Goal: Task Accomplishment & Management: Manage account settings

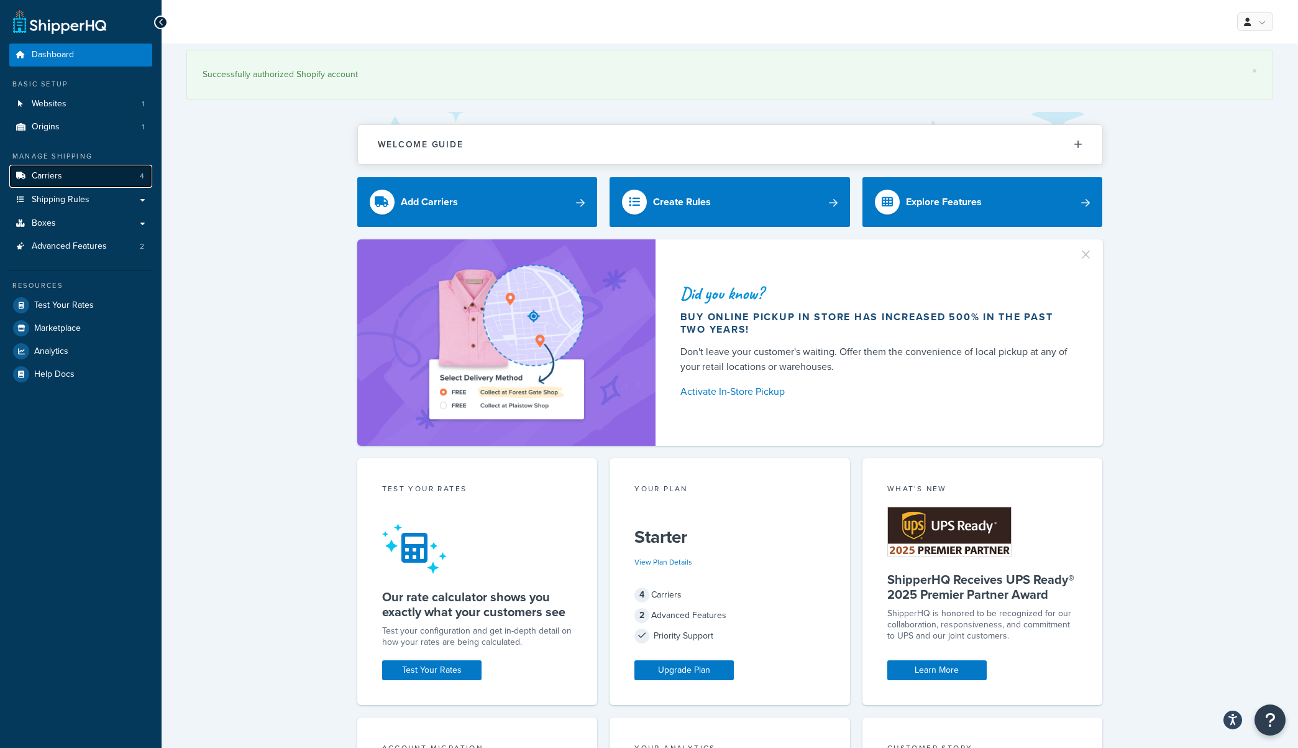
click at [65, 178] on link "Carriers 4" at bounding box center [80, 176] width 143 height 23
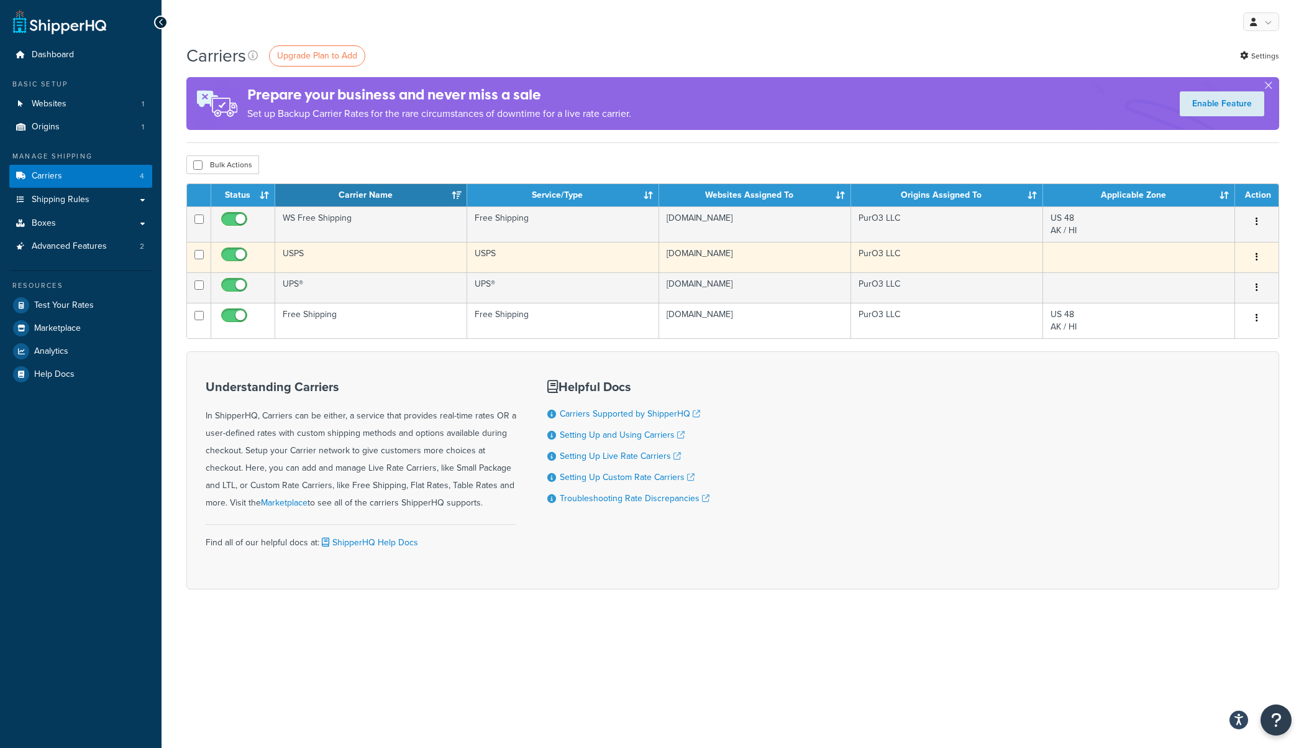
click at [327, 258] on td "USPS" at bounding box center [371, 257] width 192 height 30
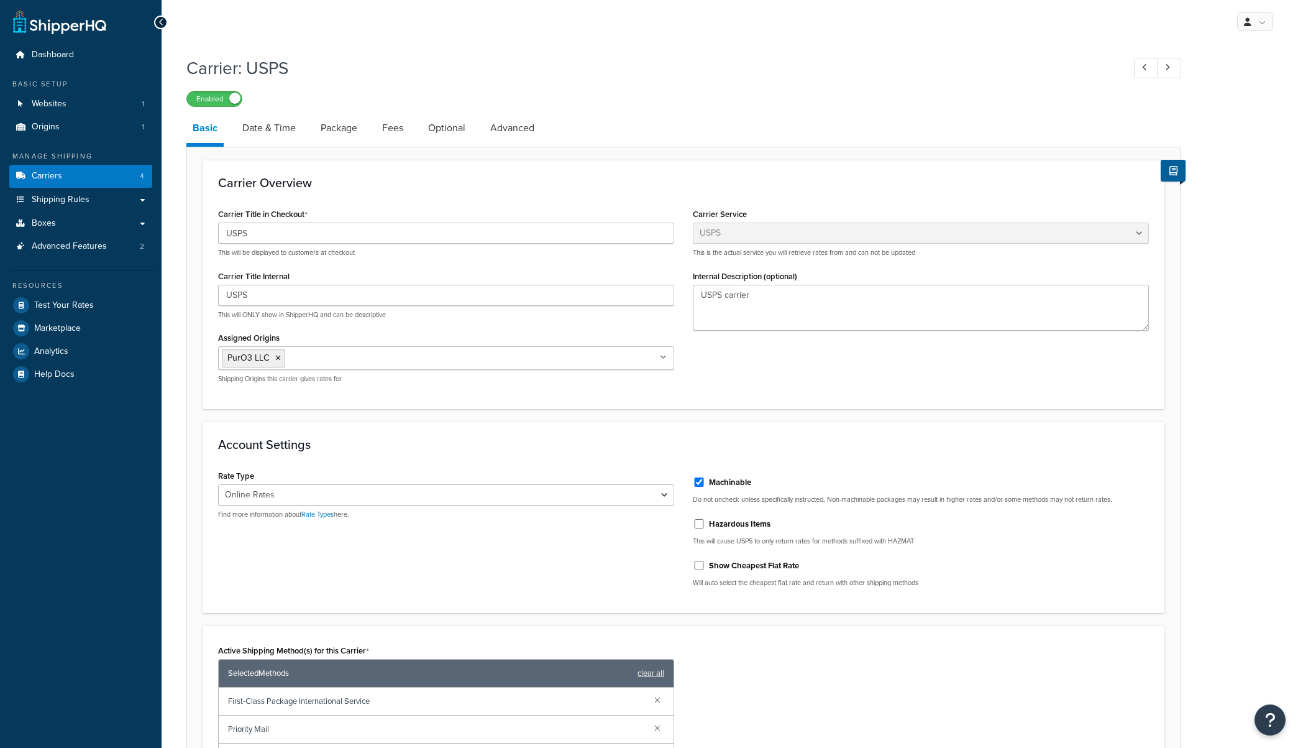
select select "usps"
select select "ONLINE"
click at [271, 129] on link "Date & Time" at bounding box center [269, 128] width 66 height 30
select select "MEd"
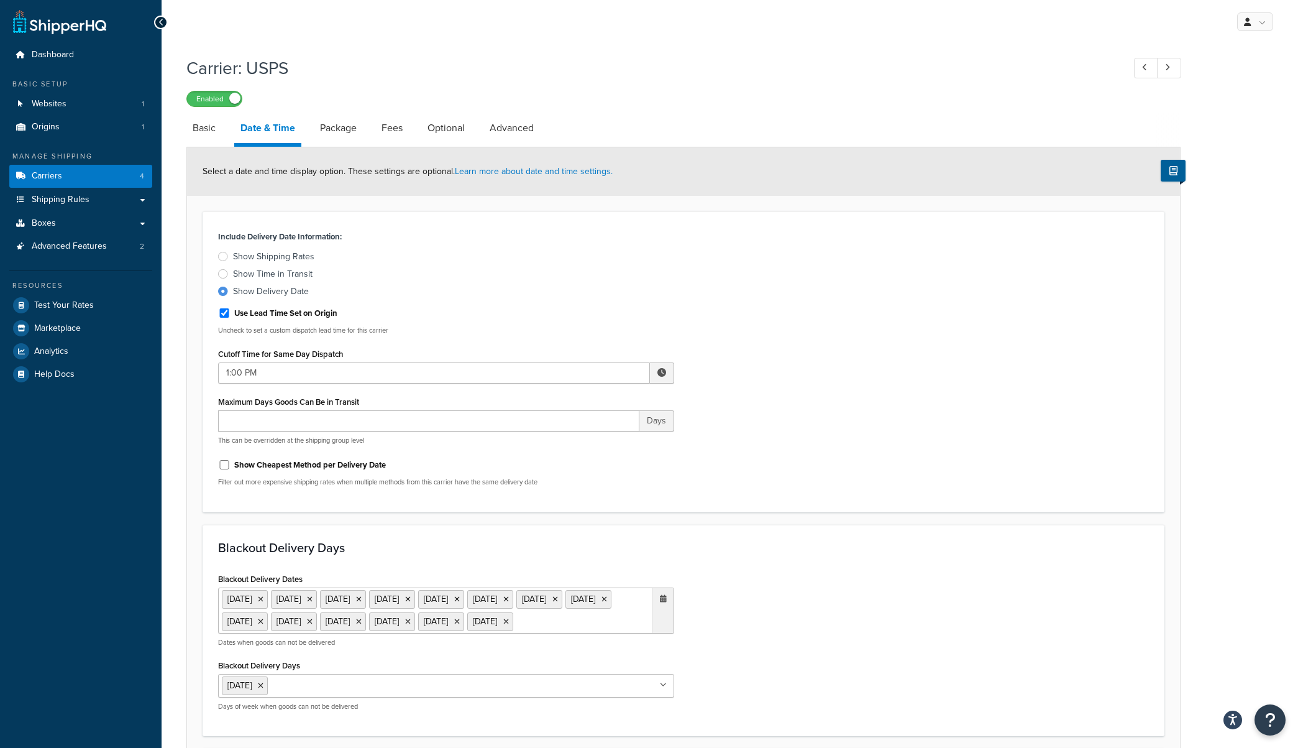
click at [542, 119] on li "Advanced" at bounding box center [517, 128] width 69 height 30
click at [502, 130] on link "Advanced" at bounding box center [511, 128] width 57 height 30
select select "false"
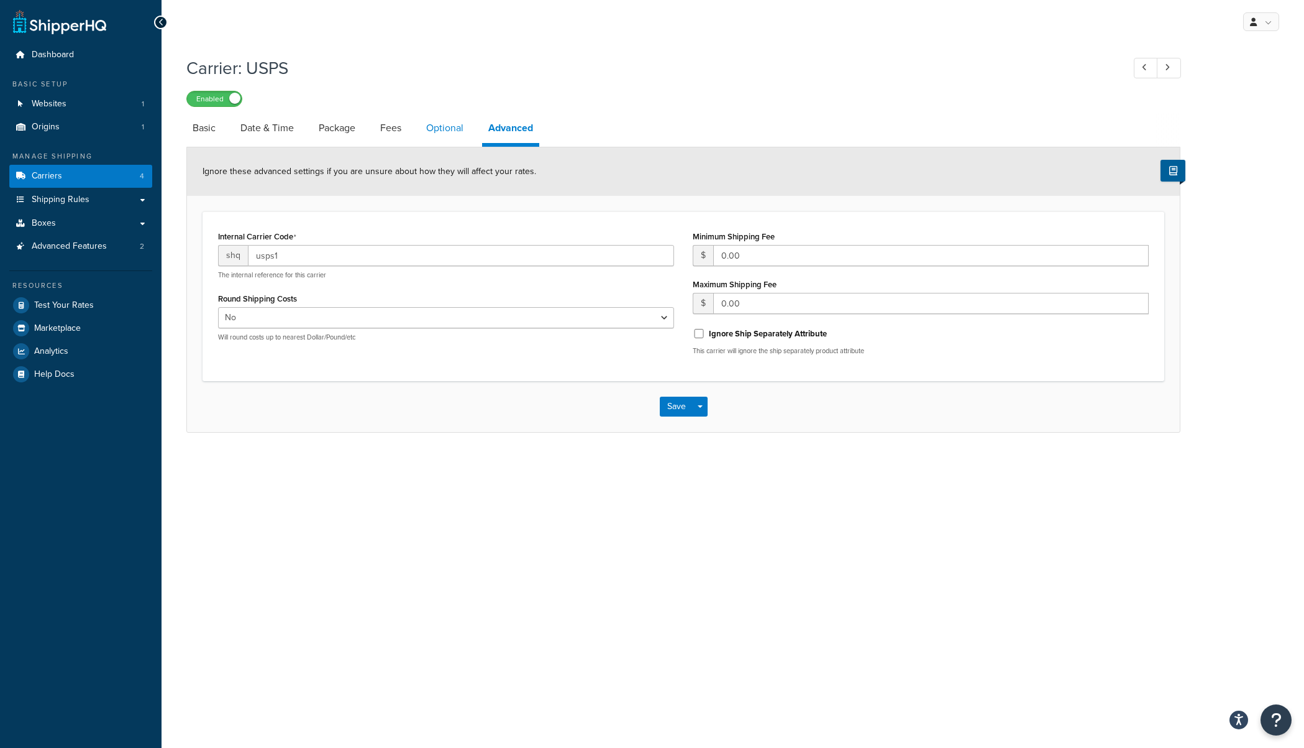
click at [441, 133] on link "Optional" at bounding box center [445, 128] width 50 height 30
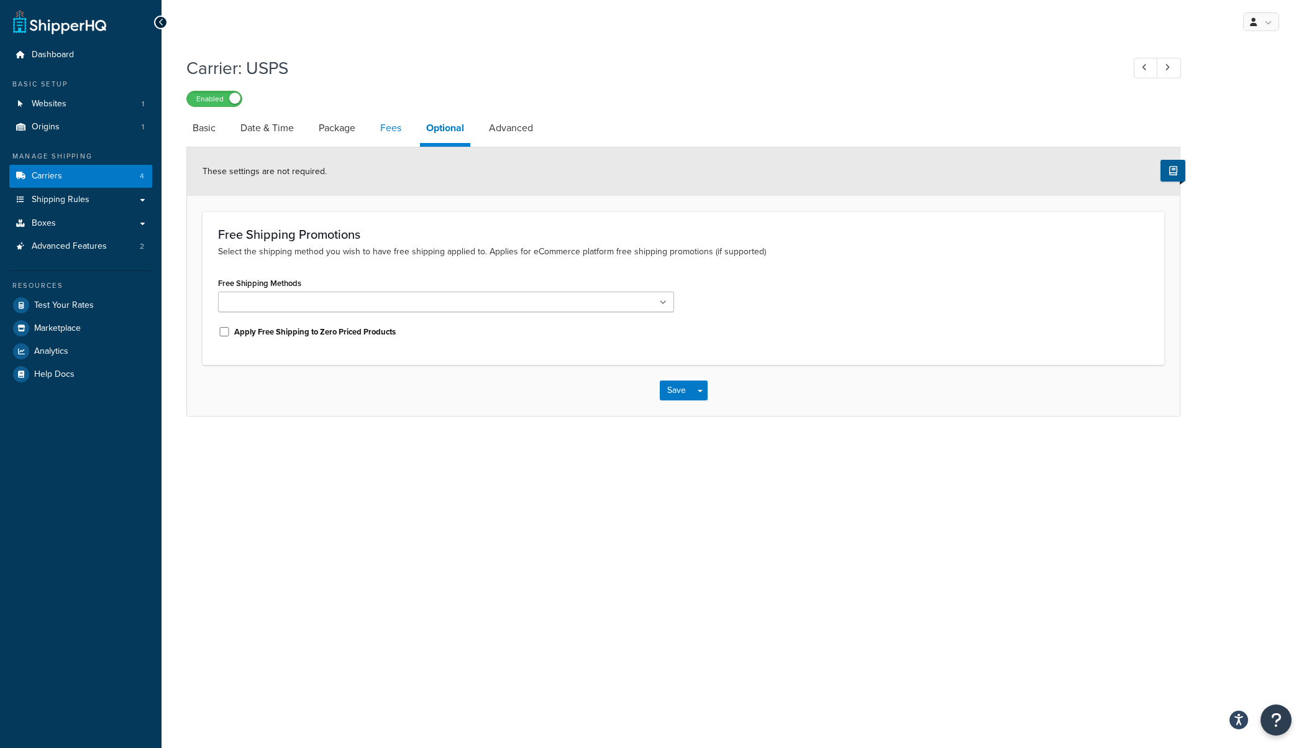
click at [375, 132] on link "Fees" at bounding box center [391, 128] width 34 height 30
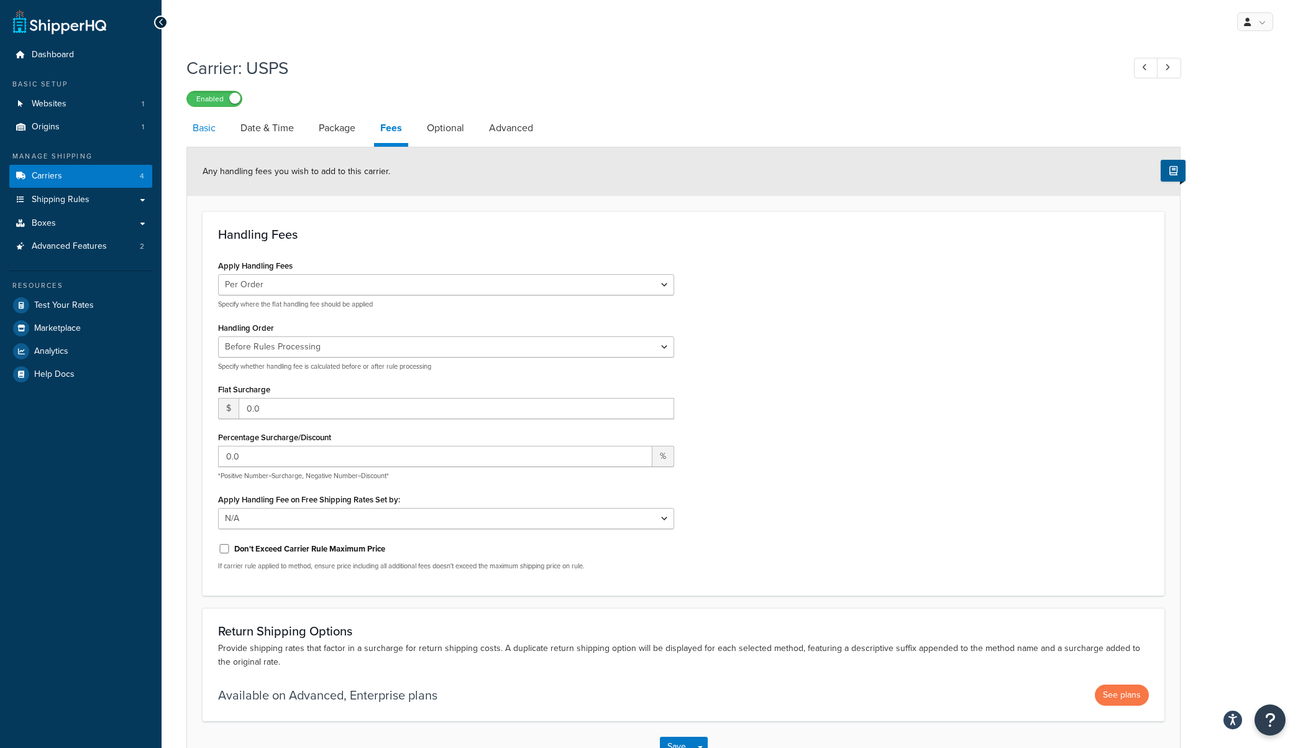
click at [204, 126] on link "Basic" at bounding box center [203, 128] width 35 height 30
select select "usps"
select select "ONLINE"
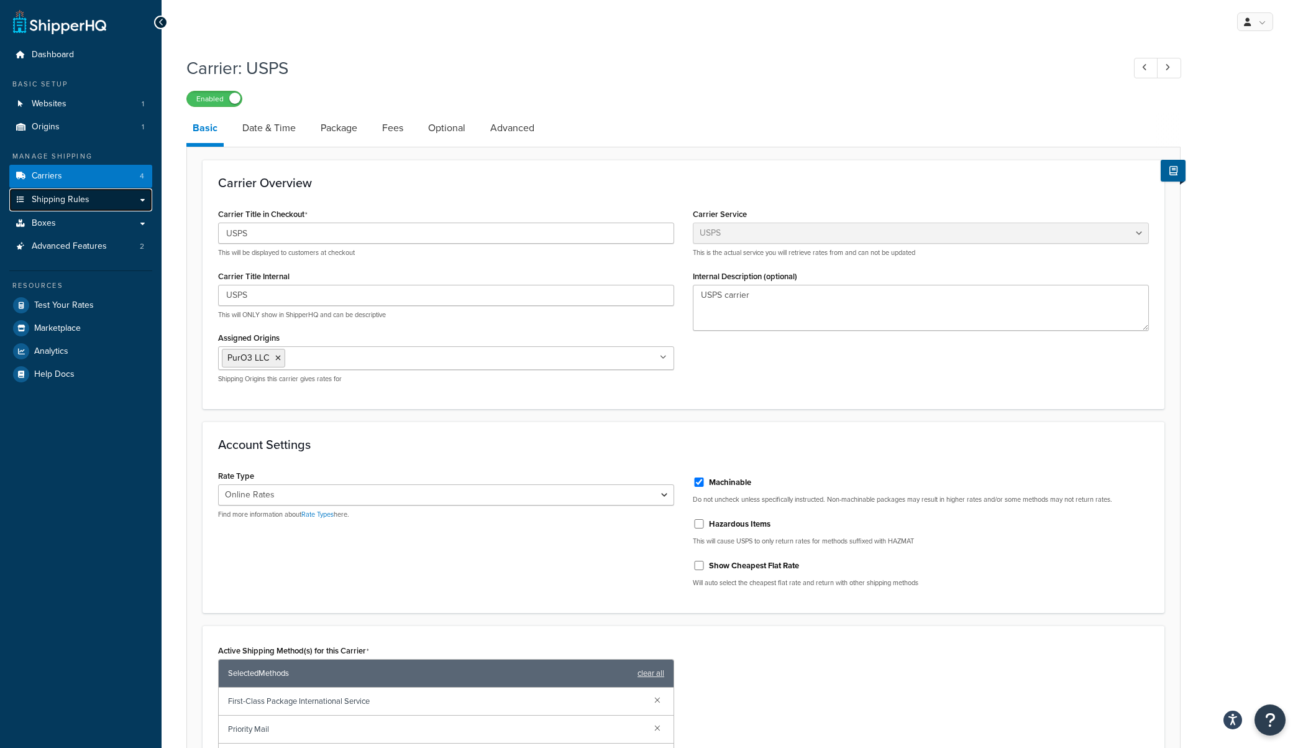
click at [88, 196] on span "Shipping Rules" at bounding box center [61, 199] width 58 height 11
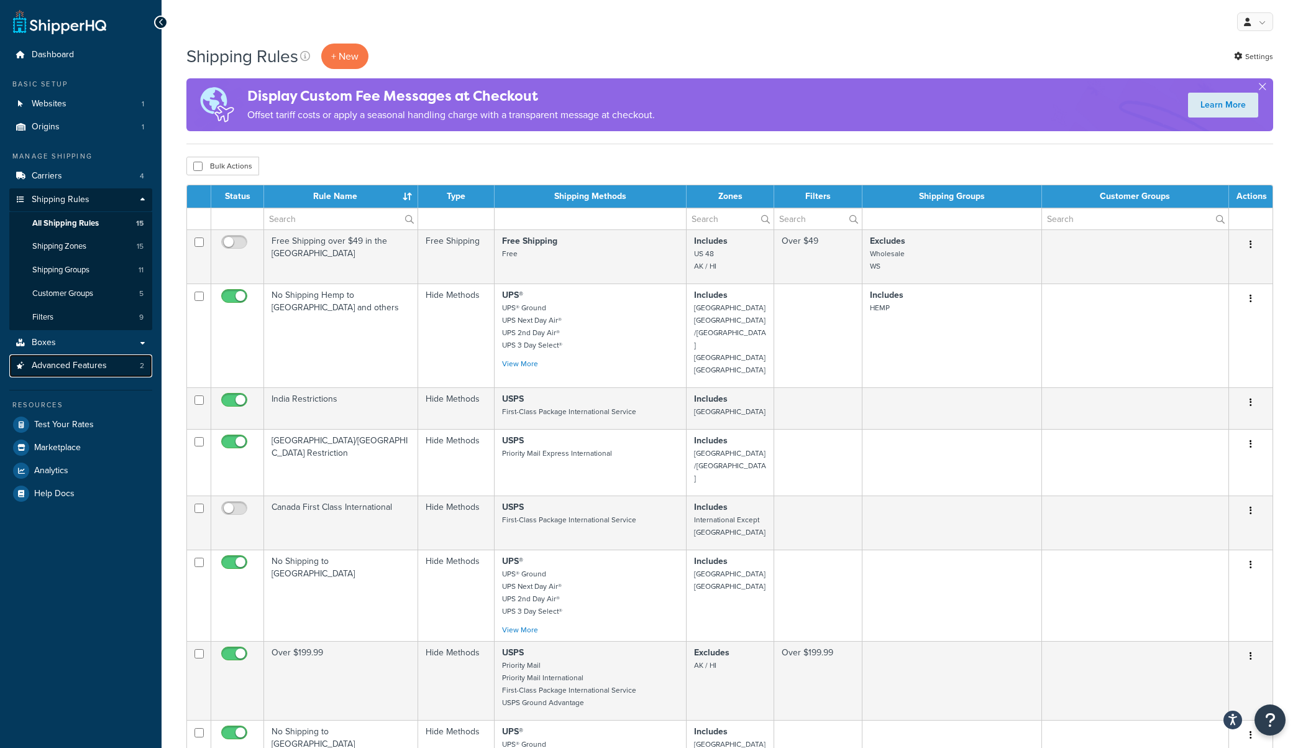
click at [85, 366] on span "Advanced Features" at bounding box center [69, 365] width 75 height 11
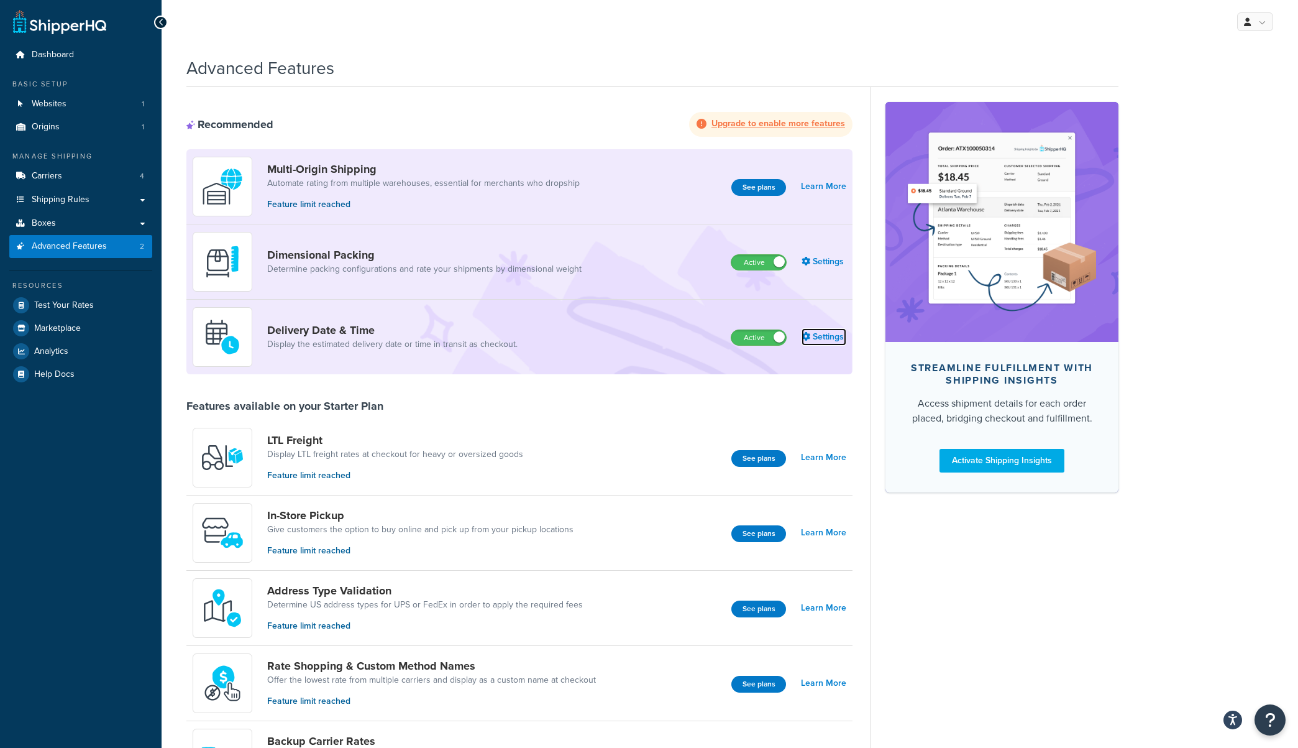
click at [821, 337] on link "Settings" at bounding box center [824, 336] width 45 height 17
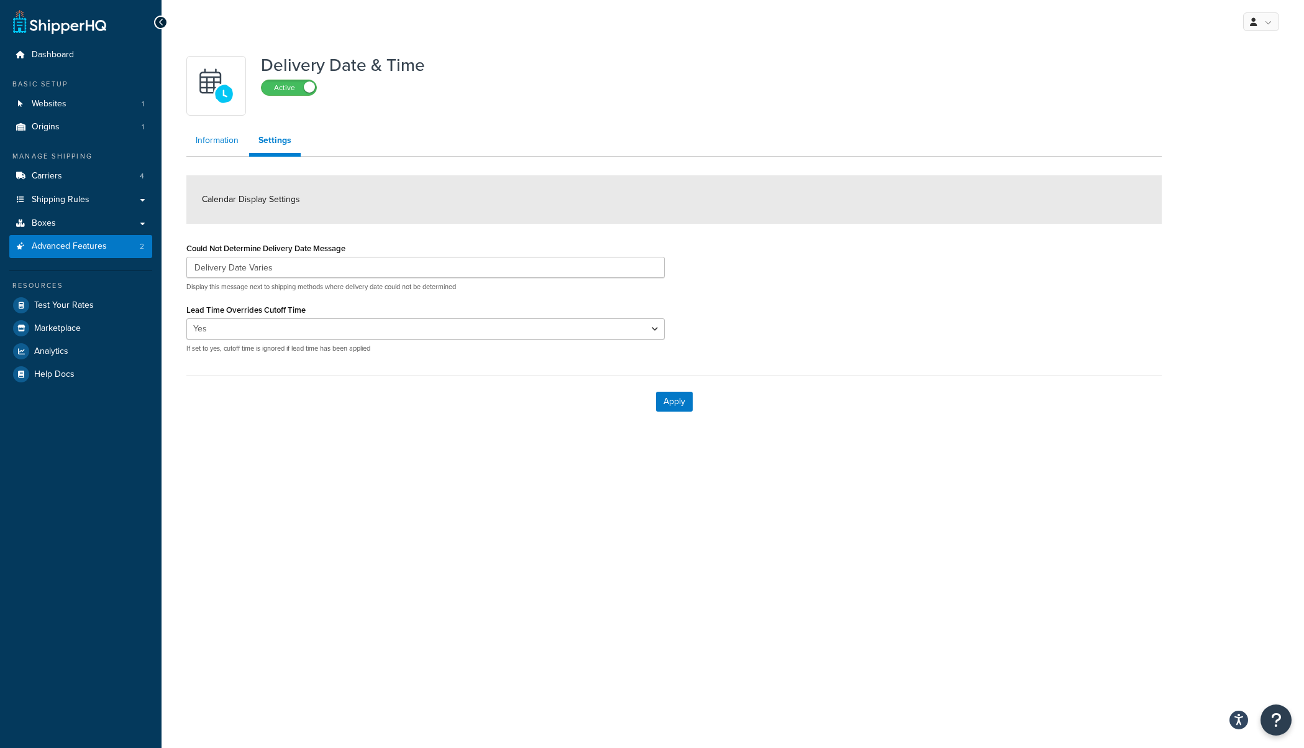
click at [216, 143] on link "Information" at bounding box center [217, 140] width 62 height 25
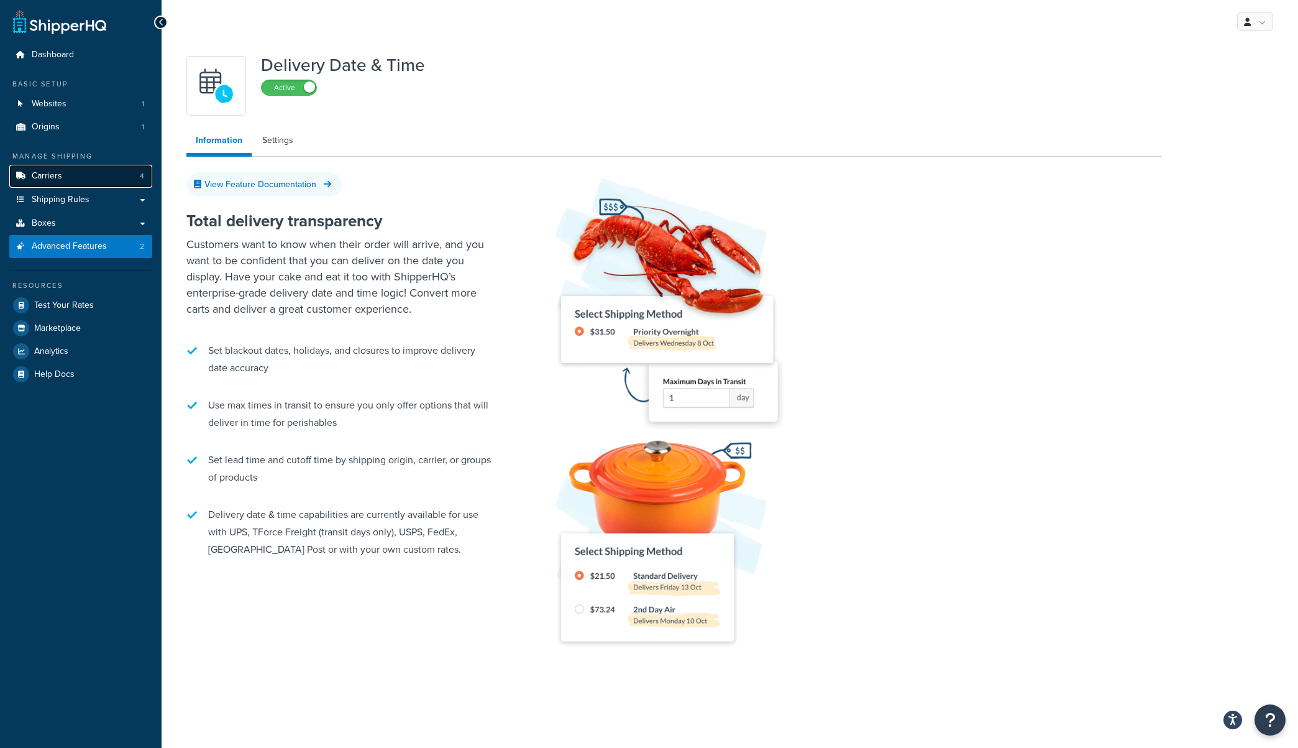
click at [61, 175] on span "Carriers" at bounding box center [47, 176] width 30 height 11
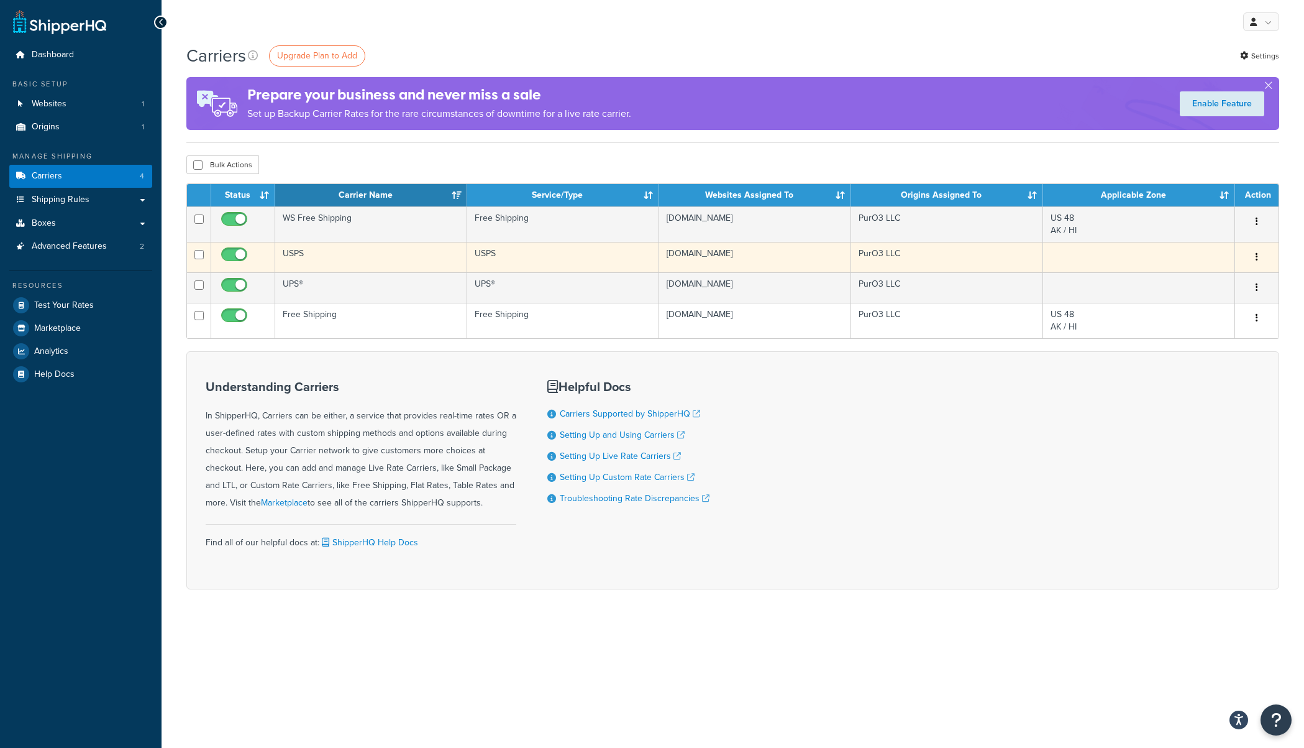
click at [341, 255] on td "USPS" at bounding box center [371, 257] width 192 height 30
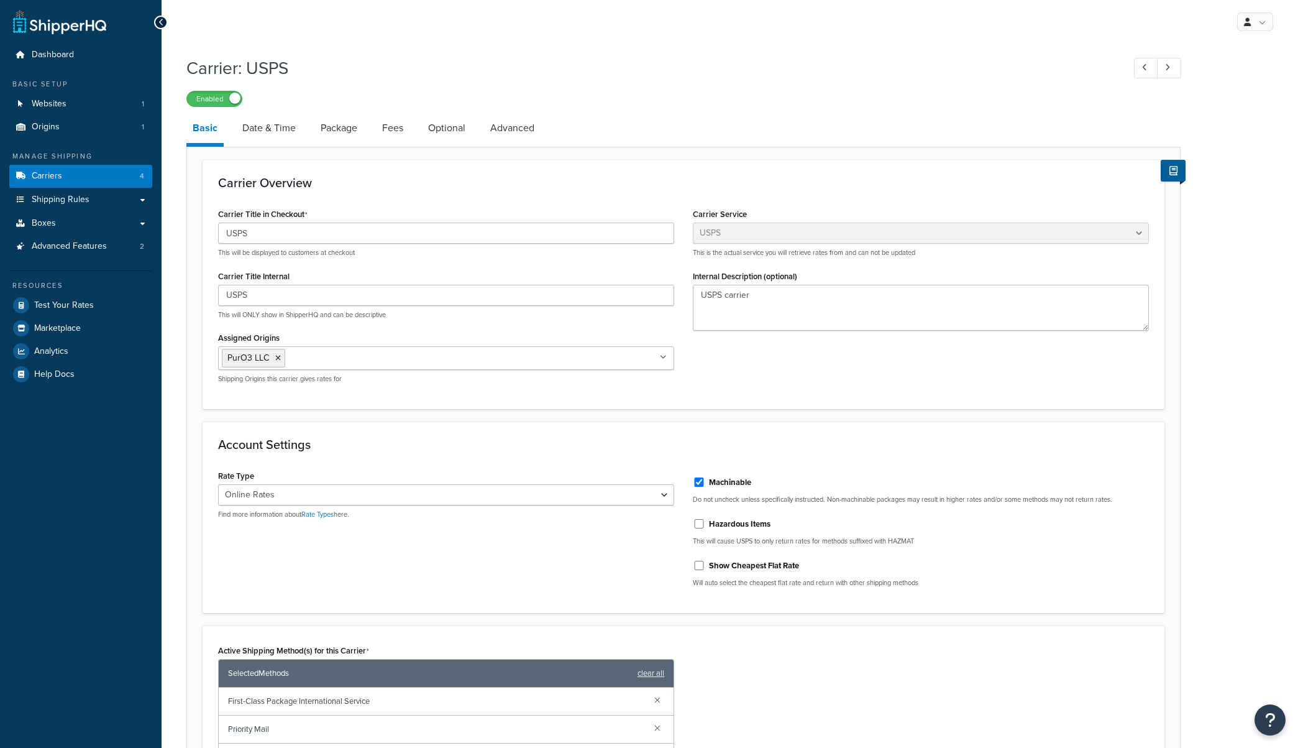
select select "usps"
select select "ONLINE"
click at [269, 131] on link "Date & Time" at bounding box center [269, 128] width 66 height 30
select select "MEd"
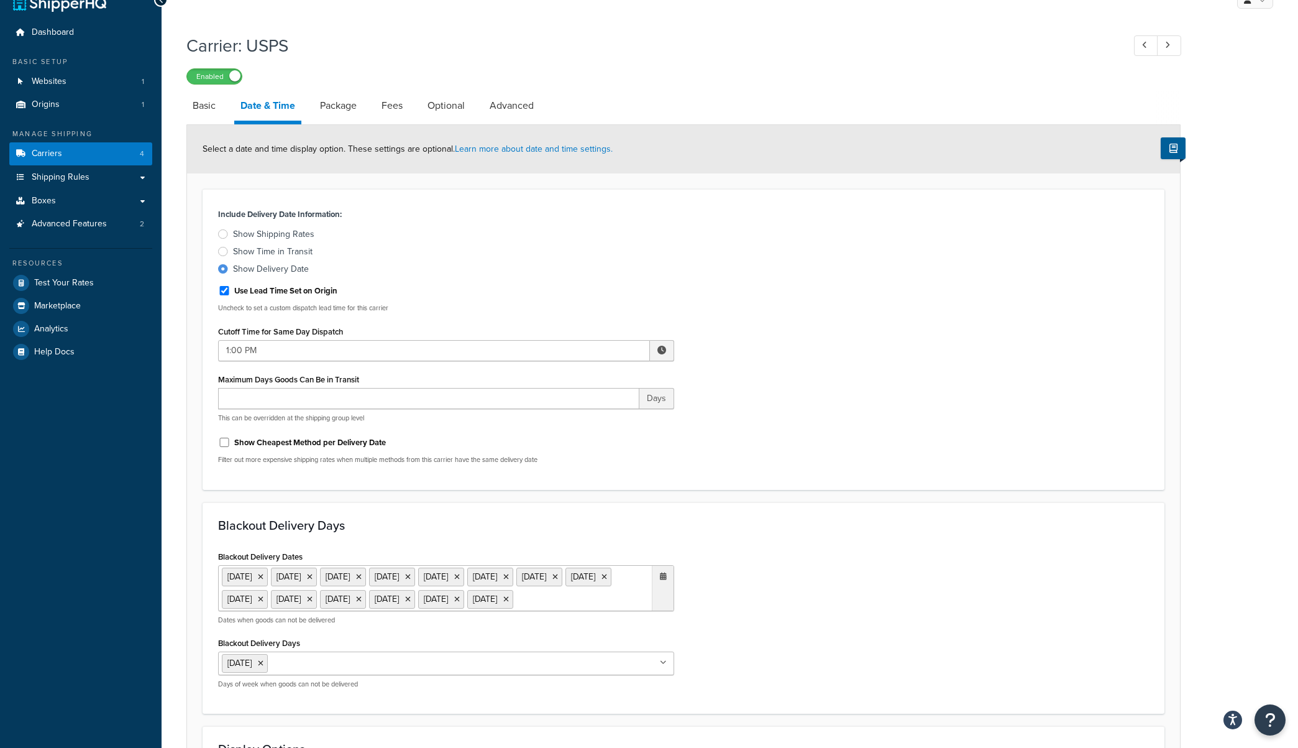
scroll to position [8, 0]
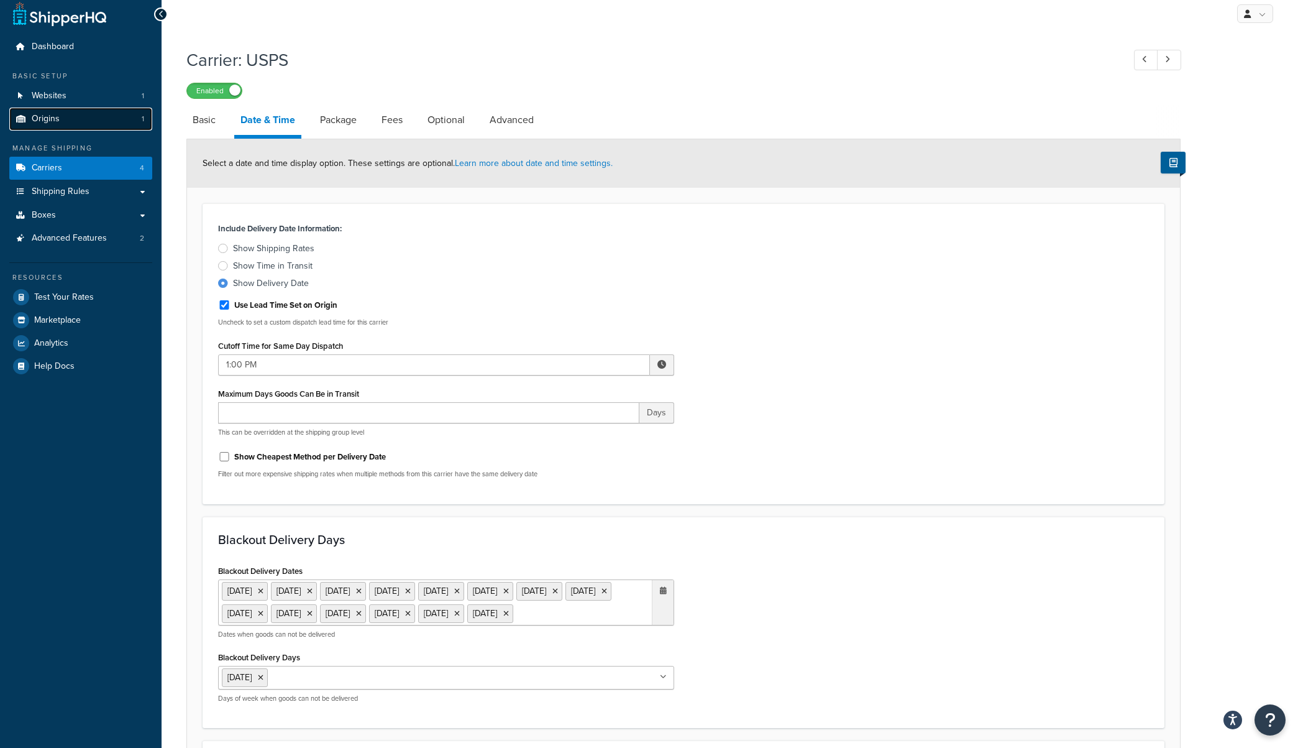
click at [60, 124] on link "Origins 1" at bounding box center [80, 119] width 143 height 23
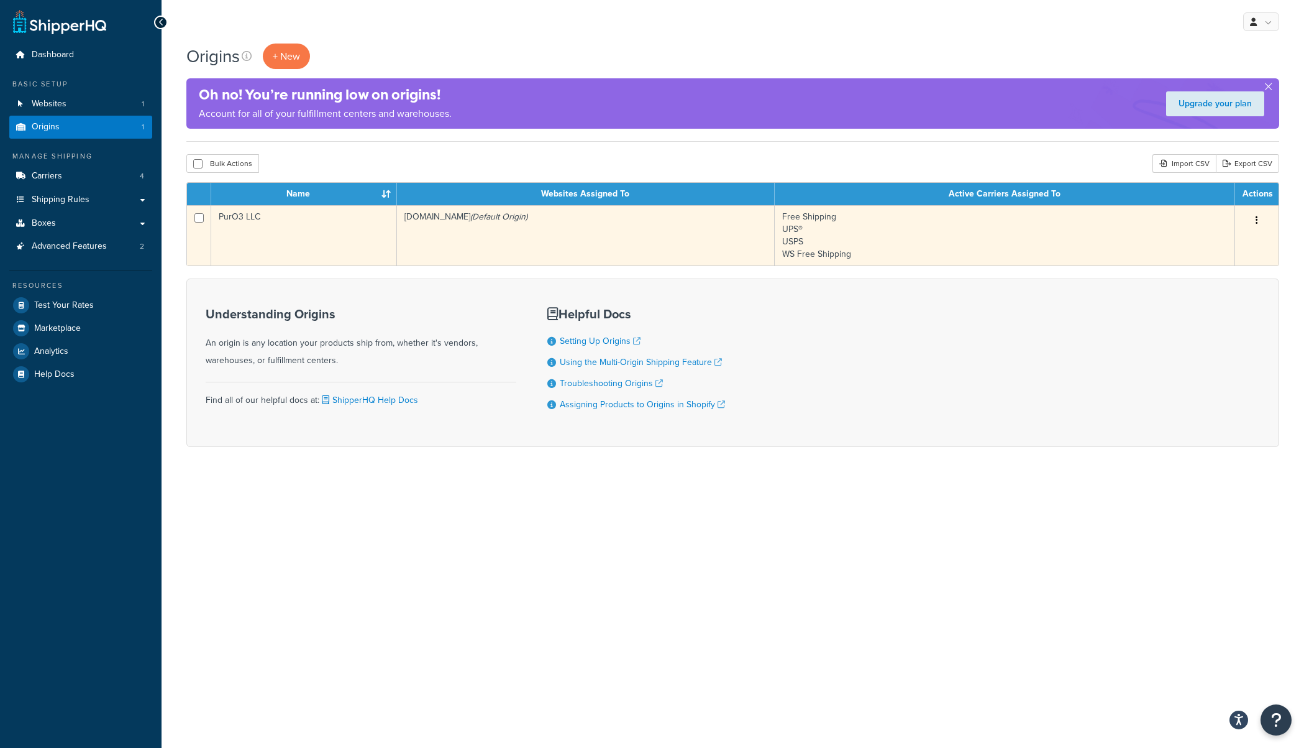
click at [321, 235] on td "PurO3 LLC" at bounding box center [304, 235] width 186 height 60
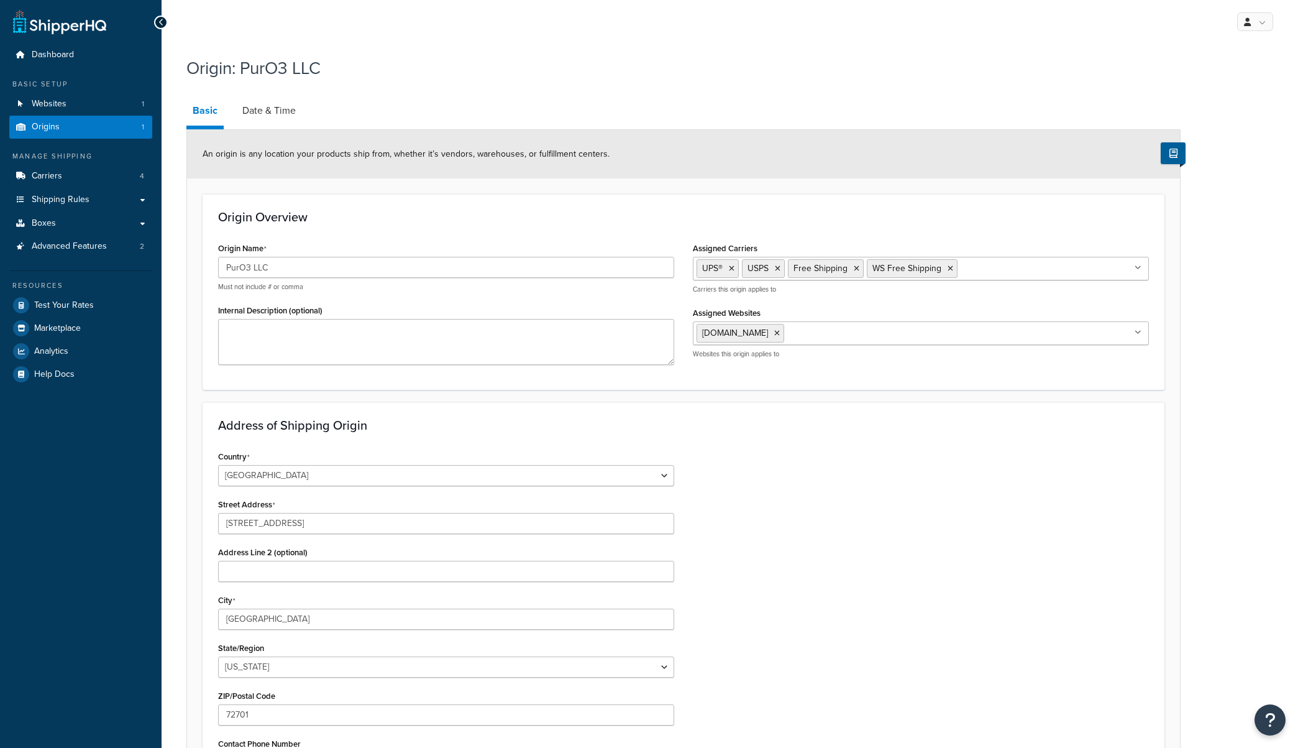
select select "4"
click at [277, 110] on link "Date & Time" at bounding box center [269, 111] width 66 height 30
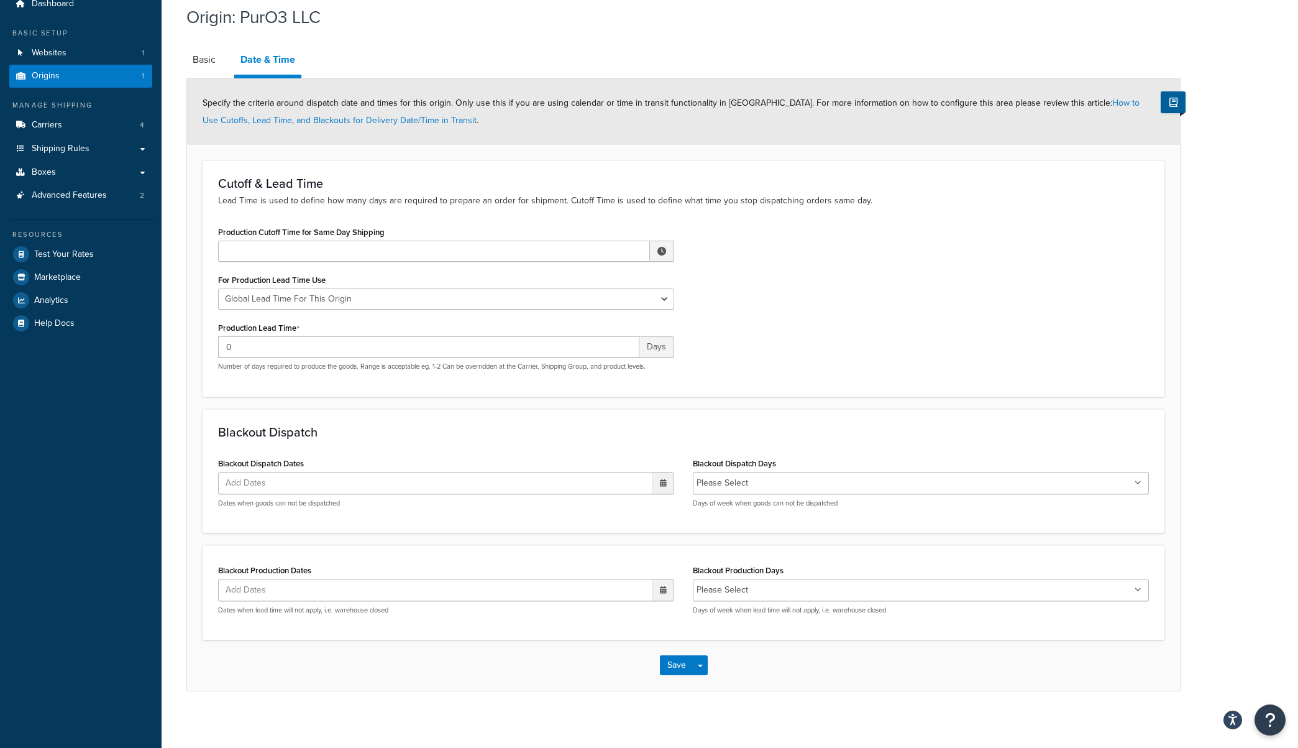
scroll to position [55, 0]
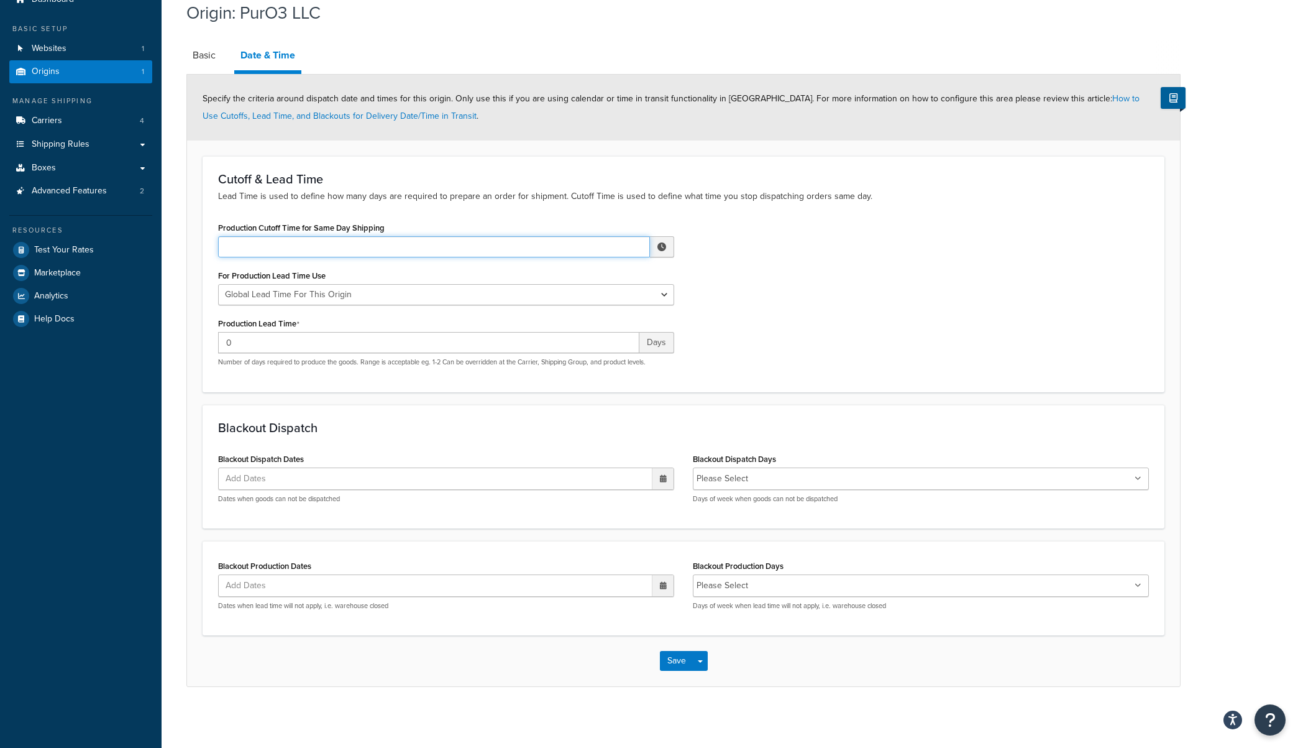
click at [323, 249] on input "Production Cutoff Time for Same Day Shipping" at bounding box center [434, 246] width 432 height 21
click at [573, 270] on span "▲" at bounding box center [570, 274] width 25 height 25
type input "1:00 AM"
click at [881, 283] on div "Production Cutoff Time for Same Day Shipping 1:00 AM ▲ 1 ▼ : ▲ 00 ▼ ▲ AM ▼ For …" at bounding box center [684, 297] width 950 height 157
drag, startPoint x: 242, startPoint y: 343, endPoint x: 204, endPoint y: 343, distance: 37.3
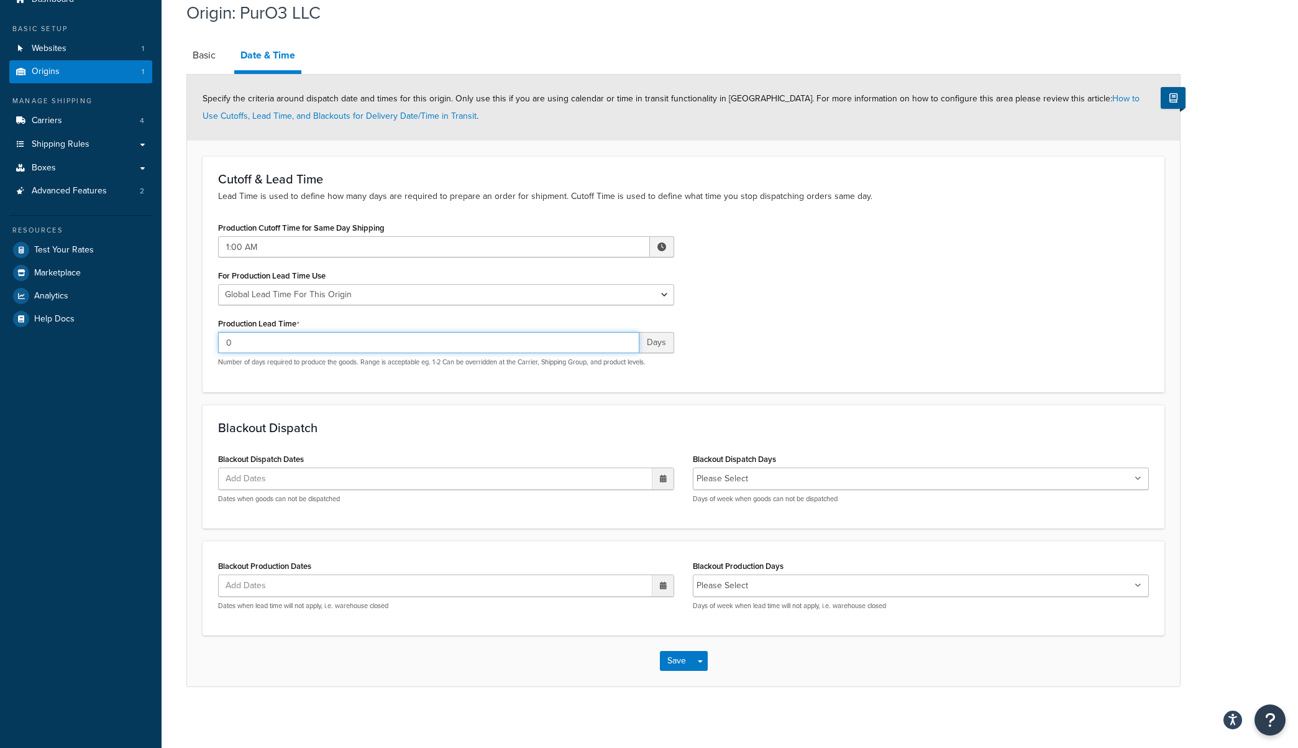
click at [204, 343] on div "Cutoff & Lead Time Lead Time is used to define how many days are required to pr…" at bounding box center [684, 274] width 962 height 236
click at [70, 121] on link "Carriers 4" at bounding box center [80, 119] width 143 height 23
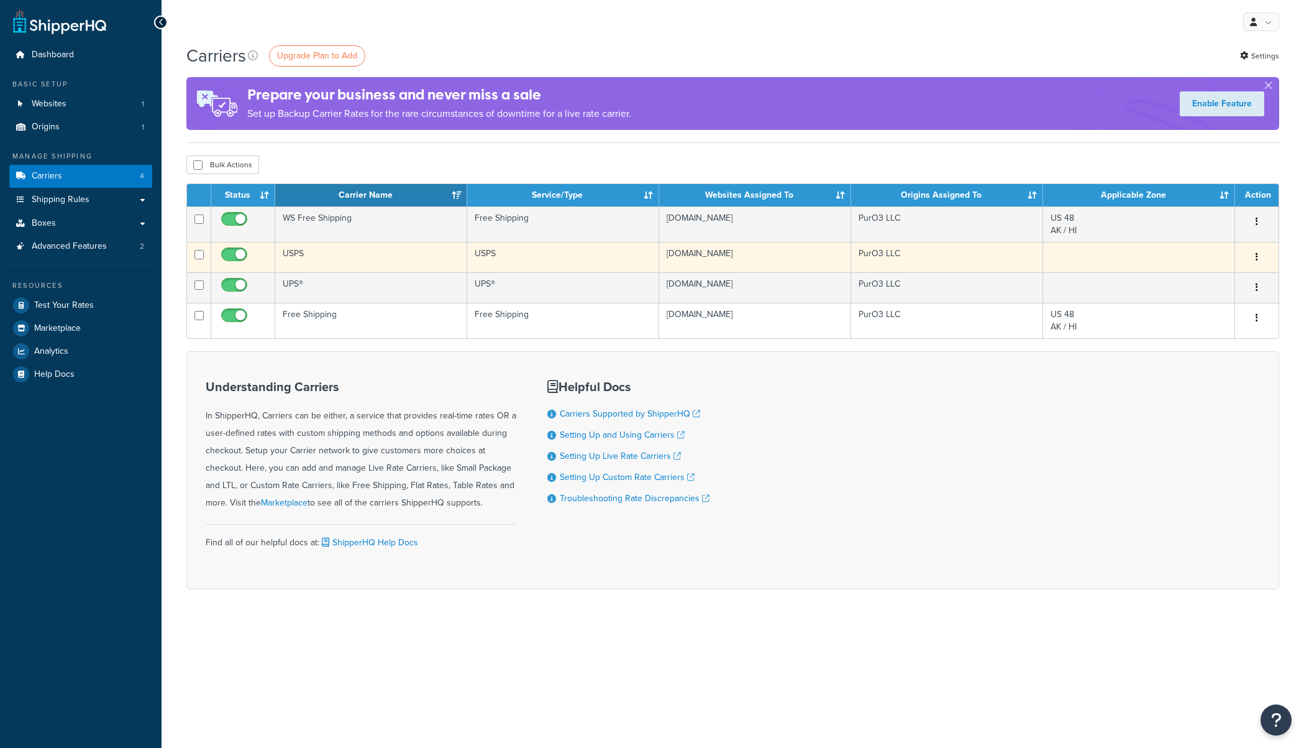
click at [339, 257] on td "USPS" at bounding box center [371, 257] width 192 height 30
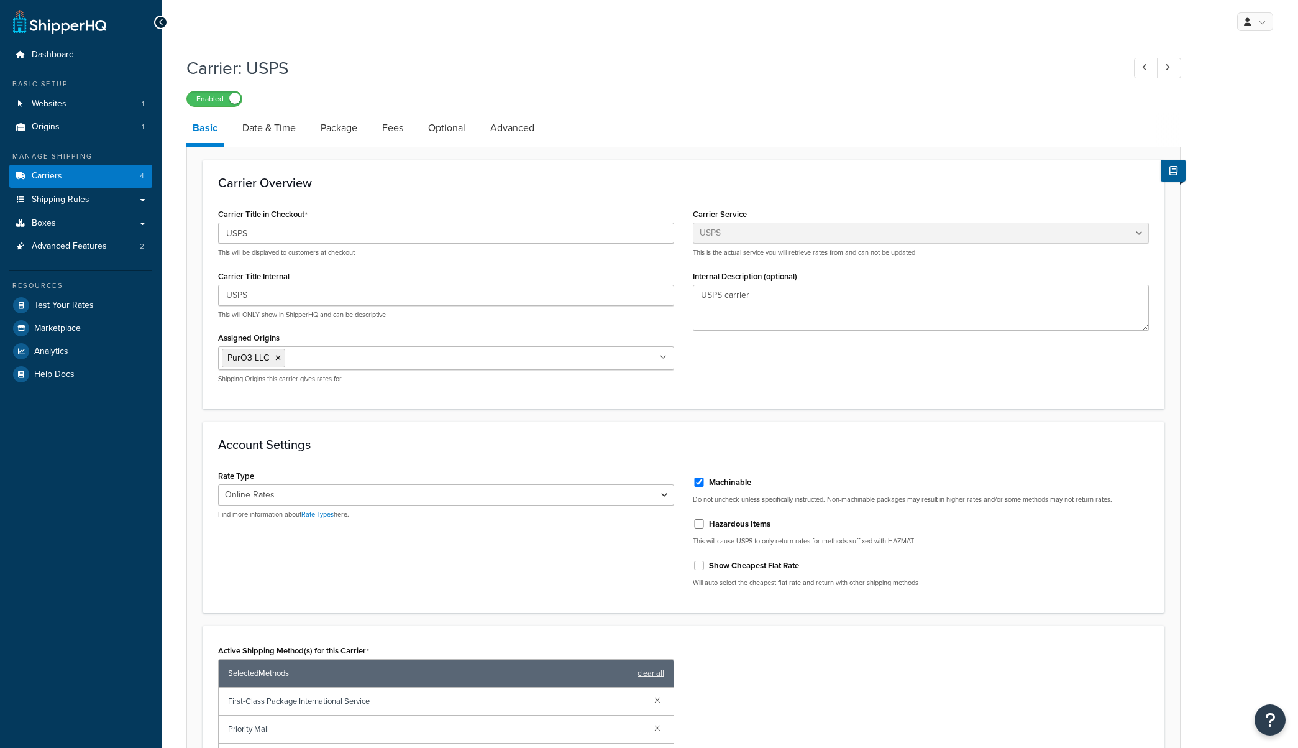
select select "usps"
select select "ONLINE"
click at [258, 128] on link "Date & Time" at bounding box center [269, 128] width 66 height 30
select select "MEd"
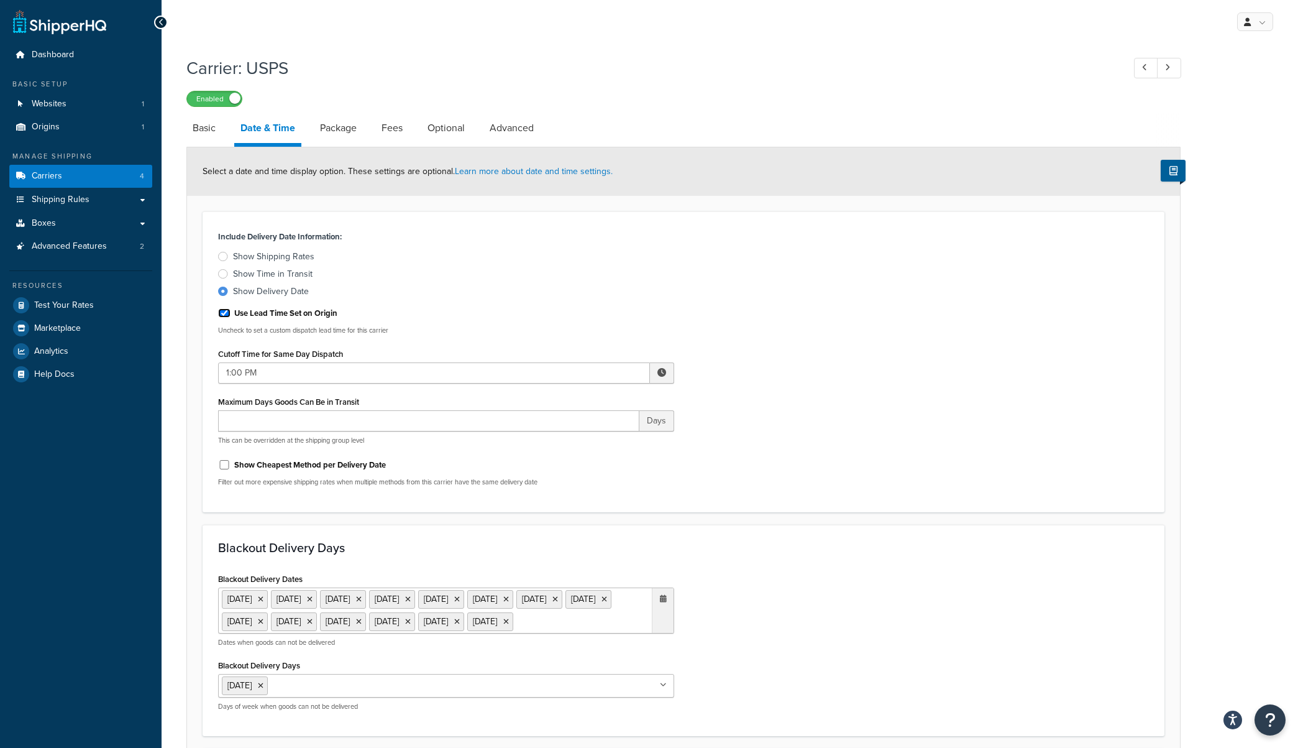
click at [224, 316] on input "Use Lead Time Set on Origin" at bounding box center [224, 312] width 12 height 9
checkbox input "false"
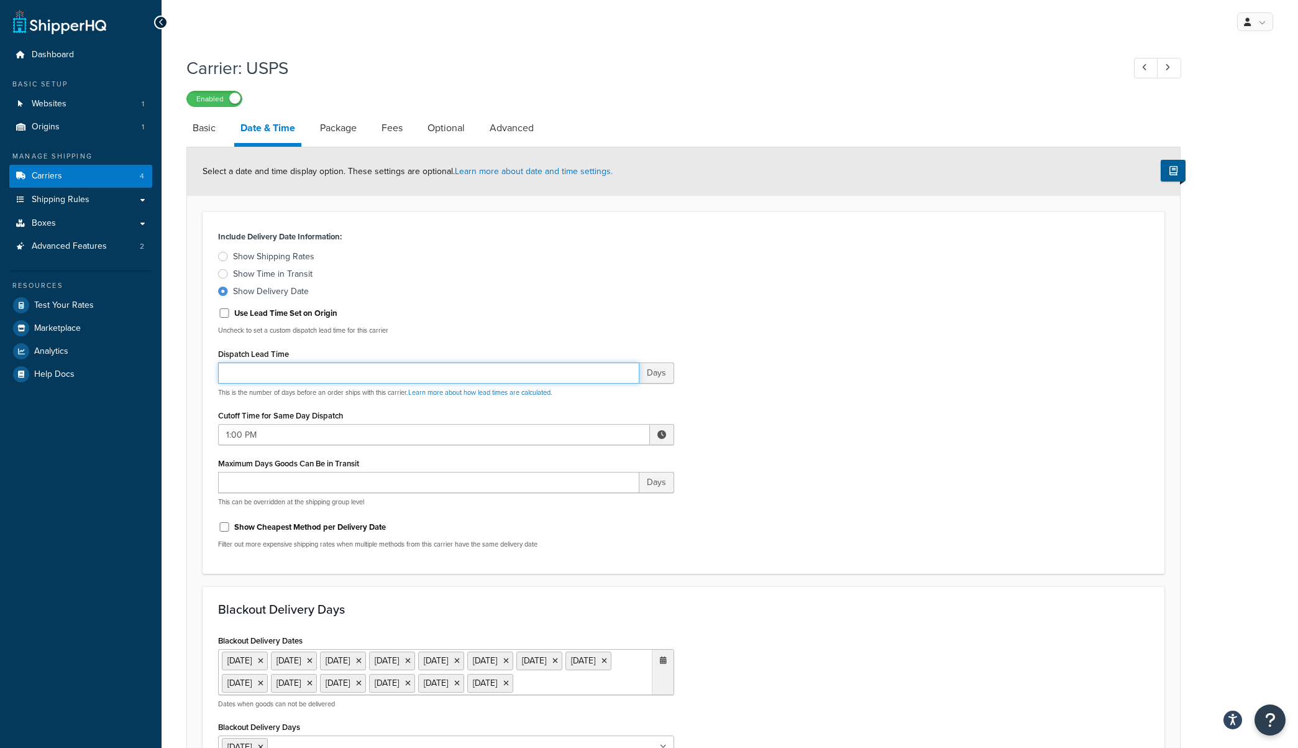
click at [307, 373] on input "Dispatch Lead Time" at bounding box center [428, 372] width 421 height 21
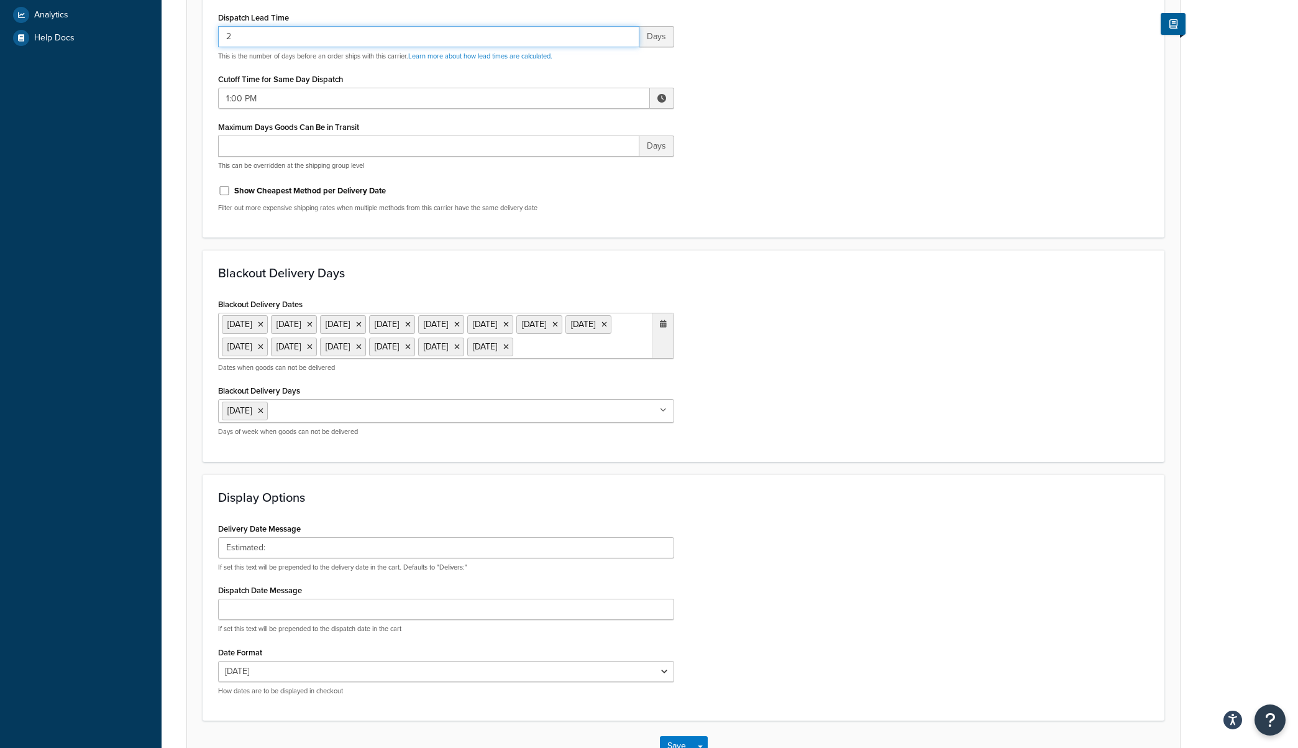
scroll to position [446, 0]
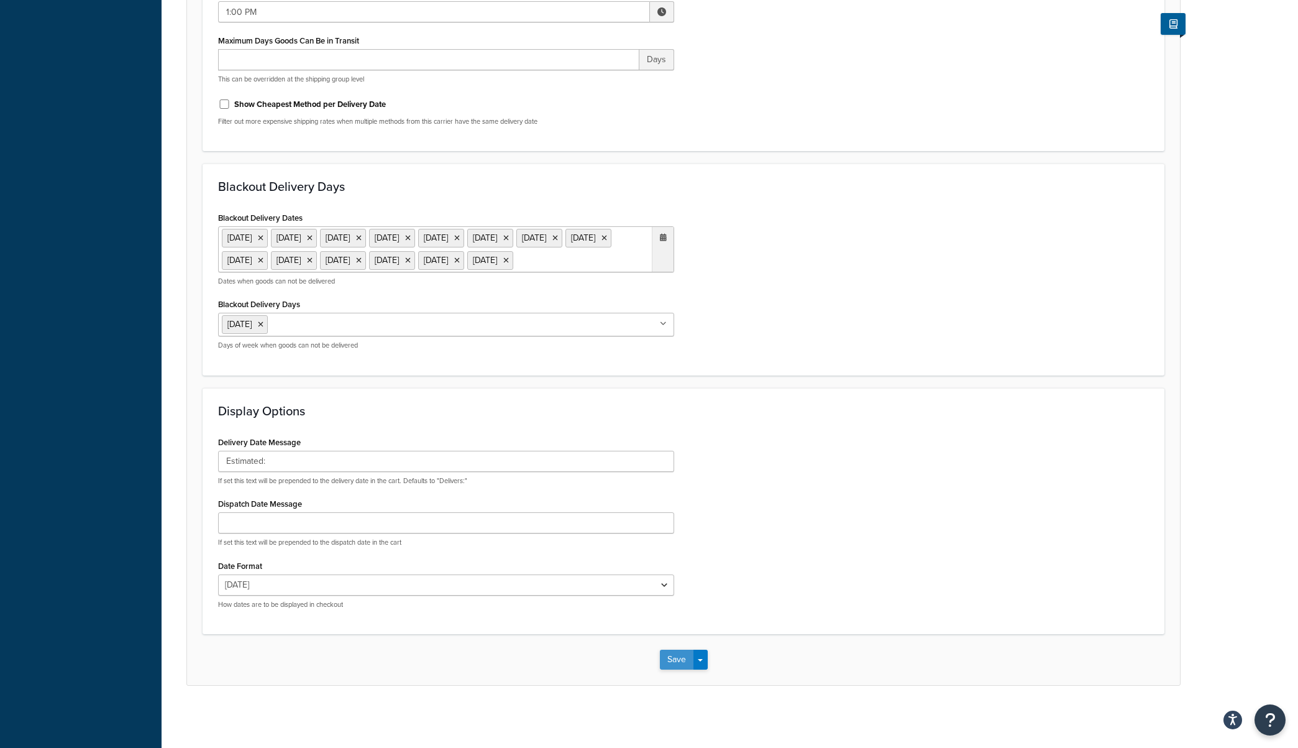
type input "2"
click at [673, 663] on button "Save" at bounding box center [677, 659] width 34 height 20
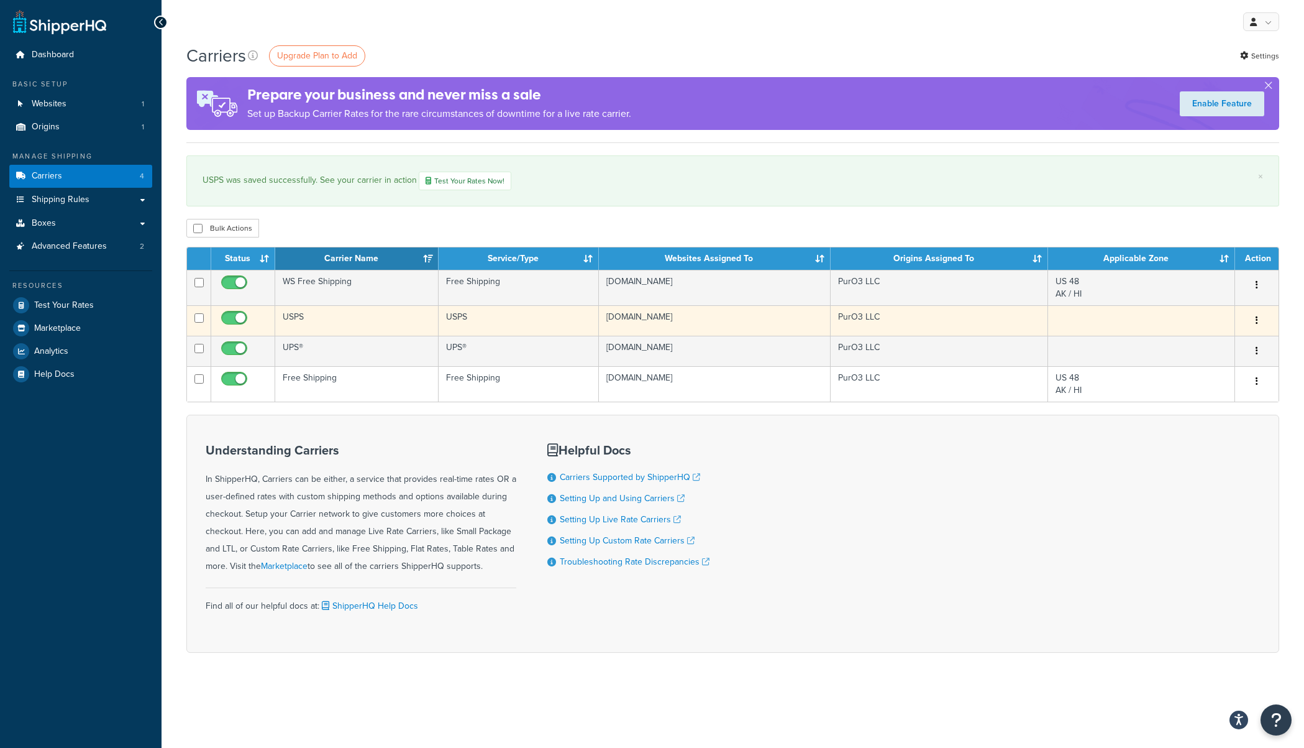
click at [327, 323] on td "USPS" at bounding box center [356, 320] width 163 height 30
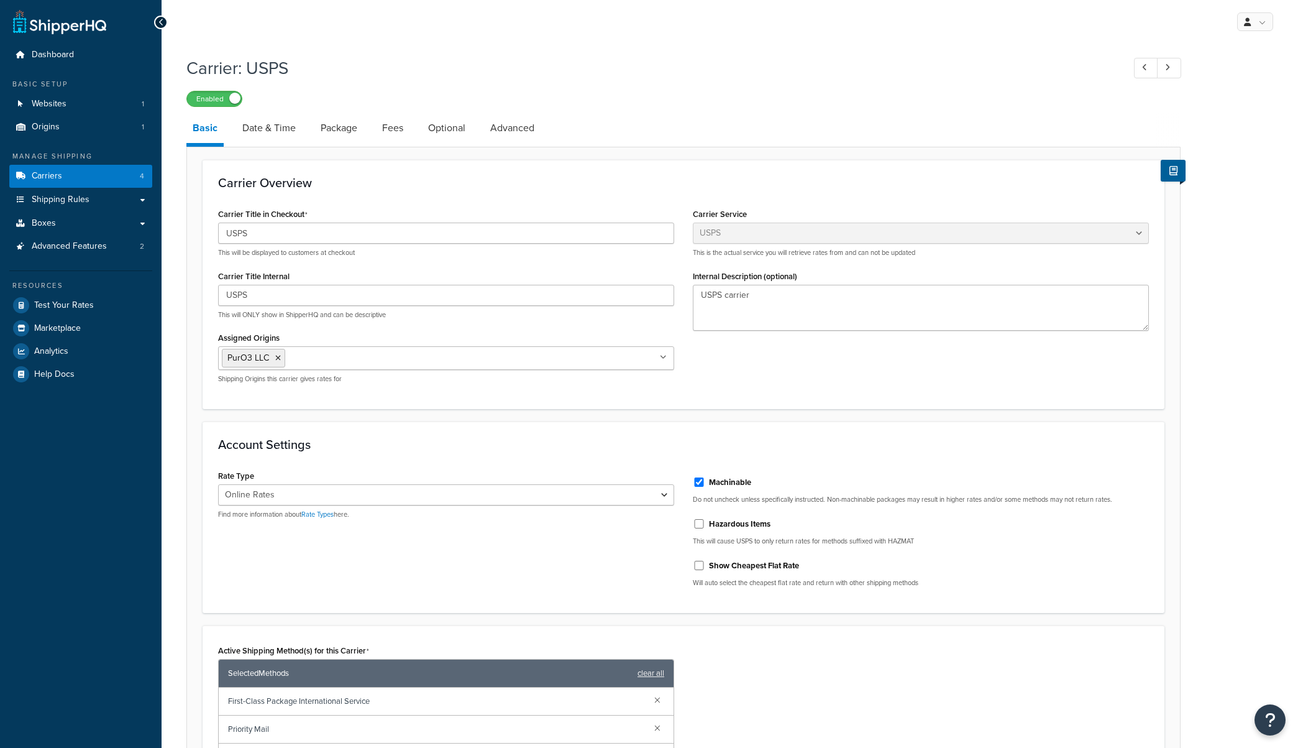
select select "usps"
select select "ONLINE"
click at [271, 124] on link "Date & Time" at bounding box center [269, 128] width 66 height 30
select select "MEd"
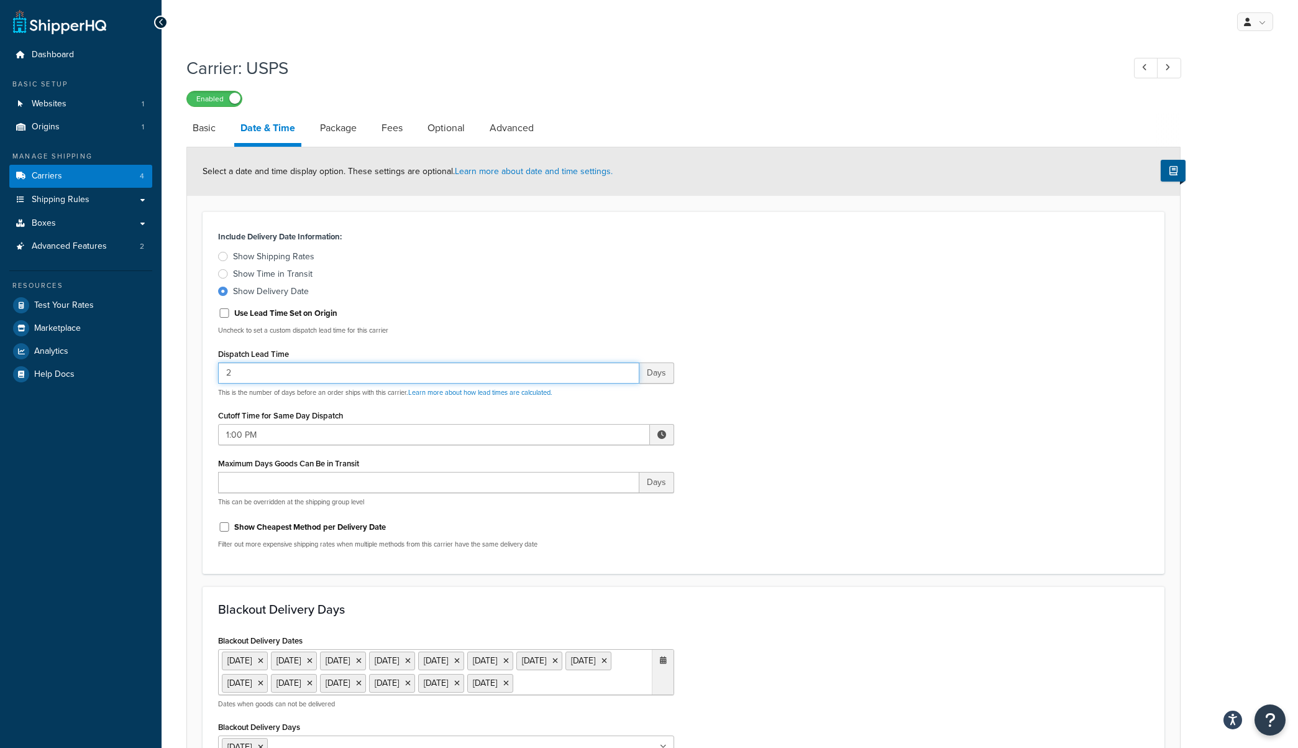
click at [226, 373] on input "2" at bounding box center [428, 372] width 421 height 21
type input "12"
click at [674, 263] on div "Include Delivery Date Information: Show Shipping Rates Show Time in Transit Sho…" at bounding box center [446, 392] width 475 height 331
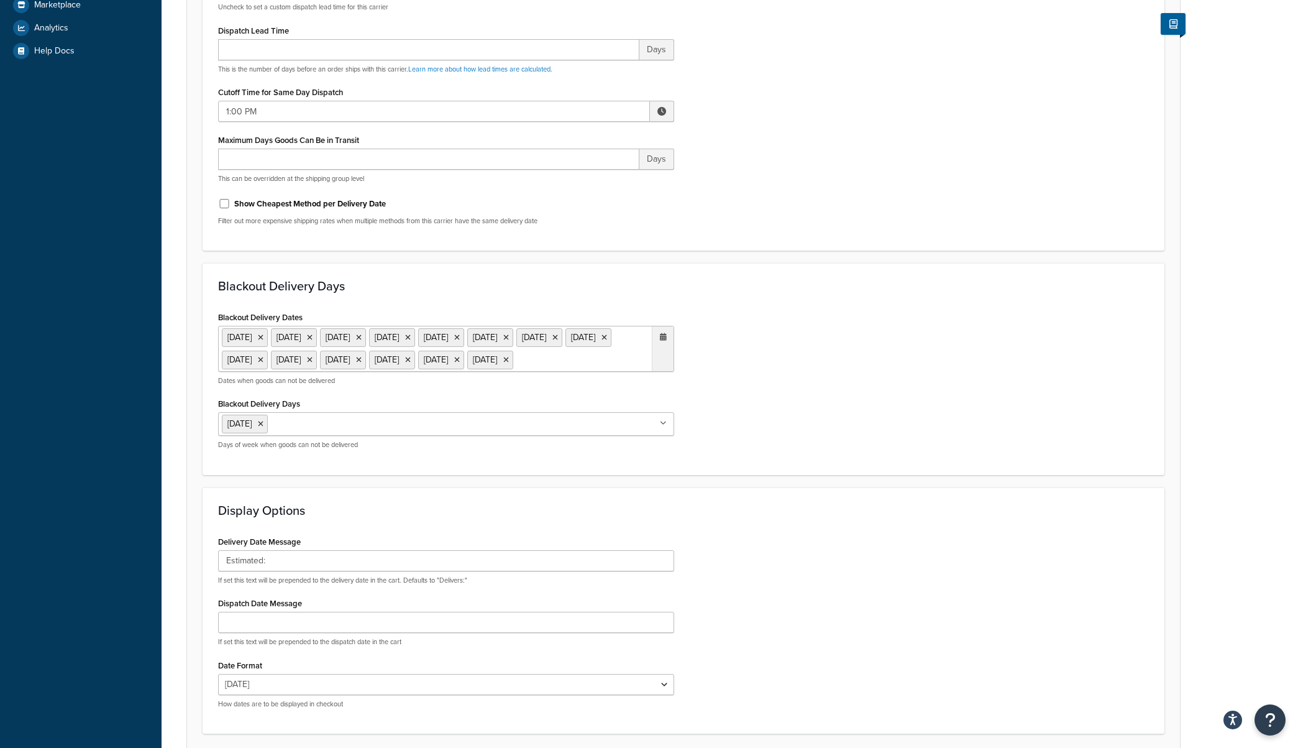
scroll to position [446, 0]
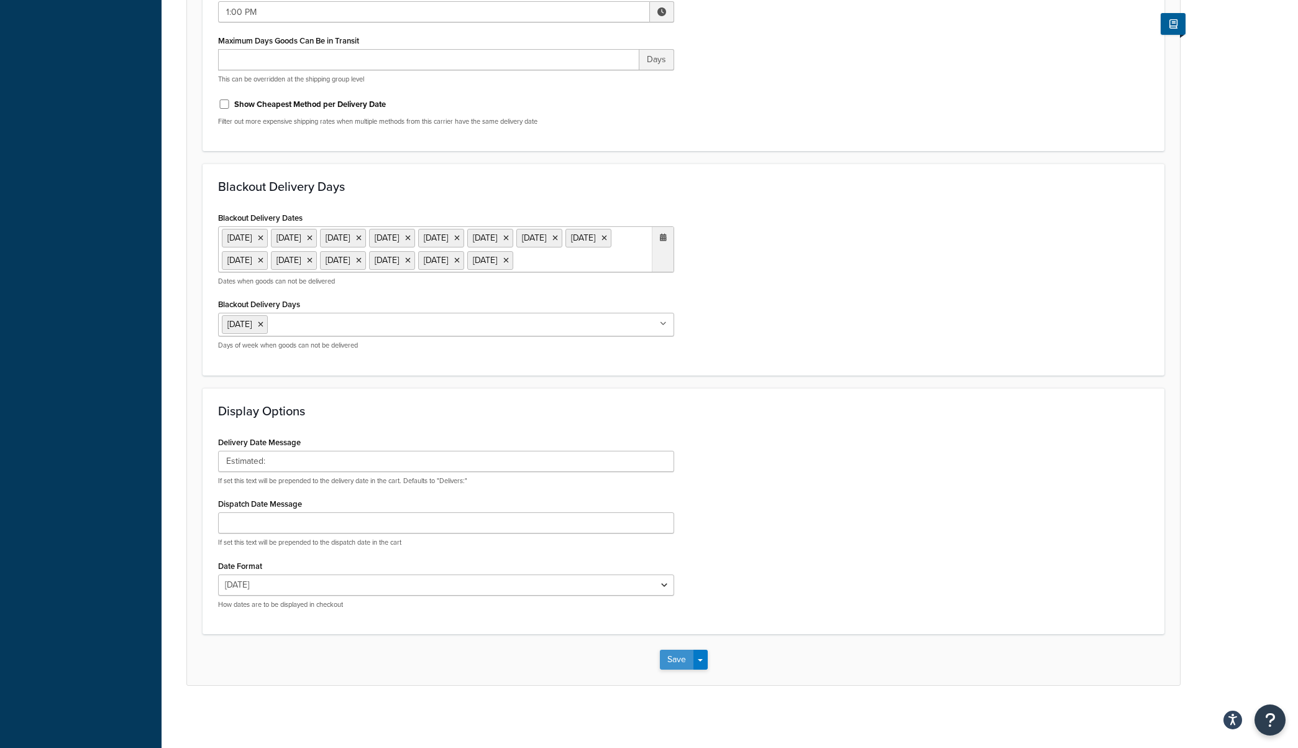
click at [673, 655] on button "Save" at bounding box center [677, 659] width 34 height 20
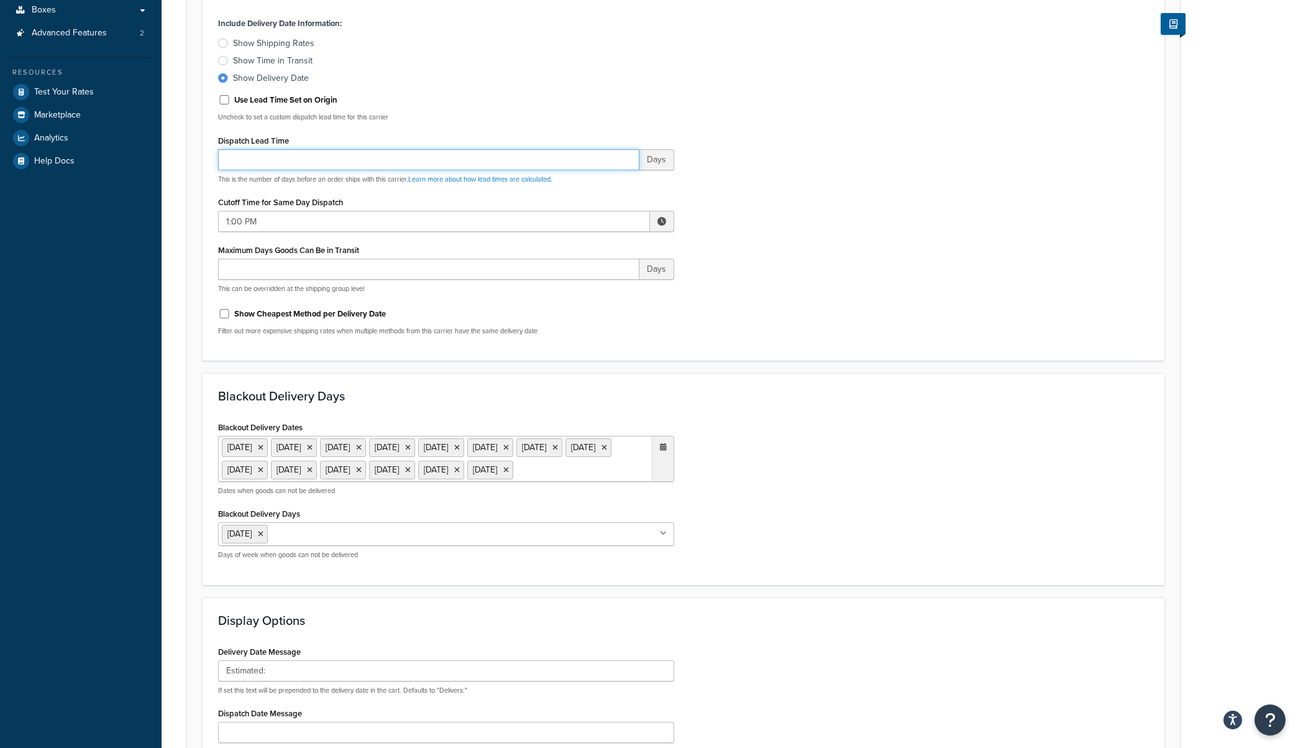
scroll to position [134, 0]
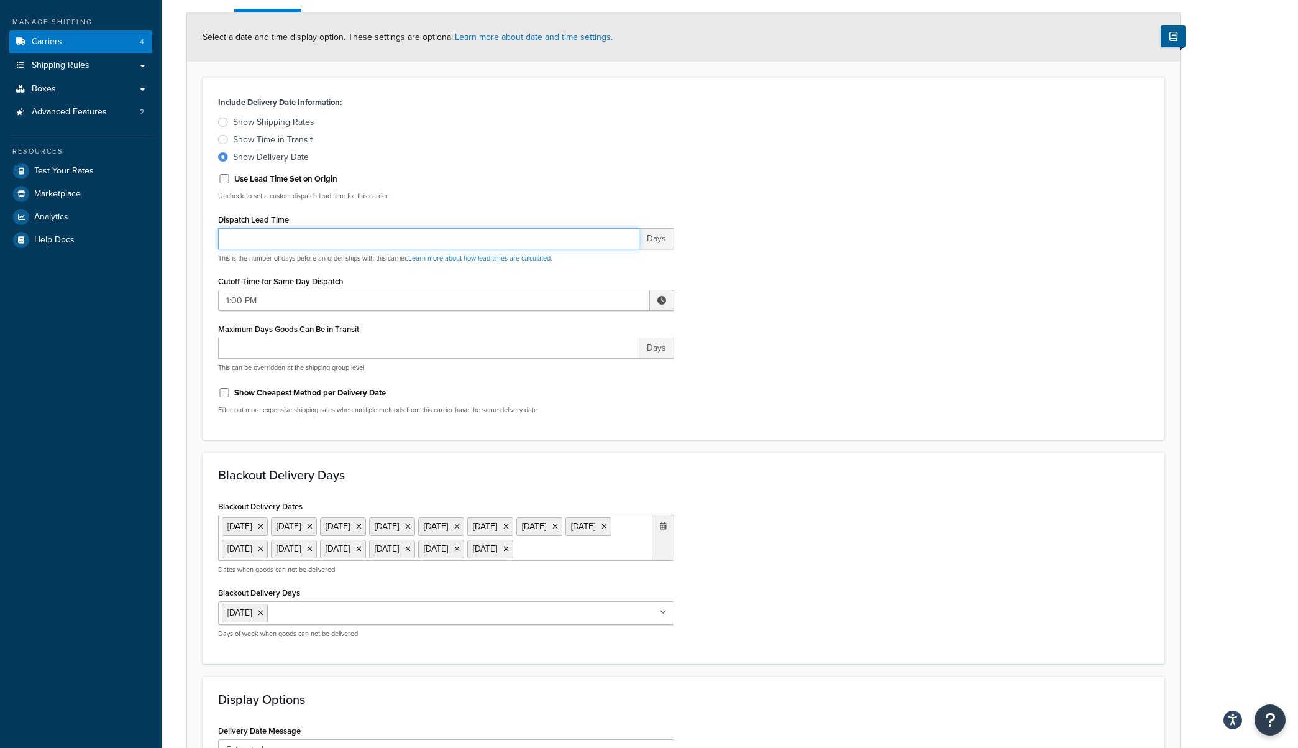
drag, startPoint x: 232, startPoint y: 244, endPoint x: 214, endPoint y: 244, distance: 18.6
click at [214, 244] on div "Include Delivery Date Information: Show Shipping Rates Show Time in Transit Sho…" at bounding box center [446, 258] width 475 height 331
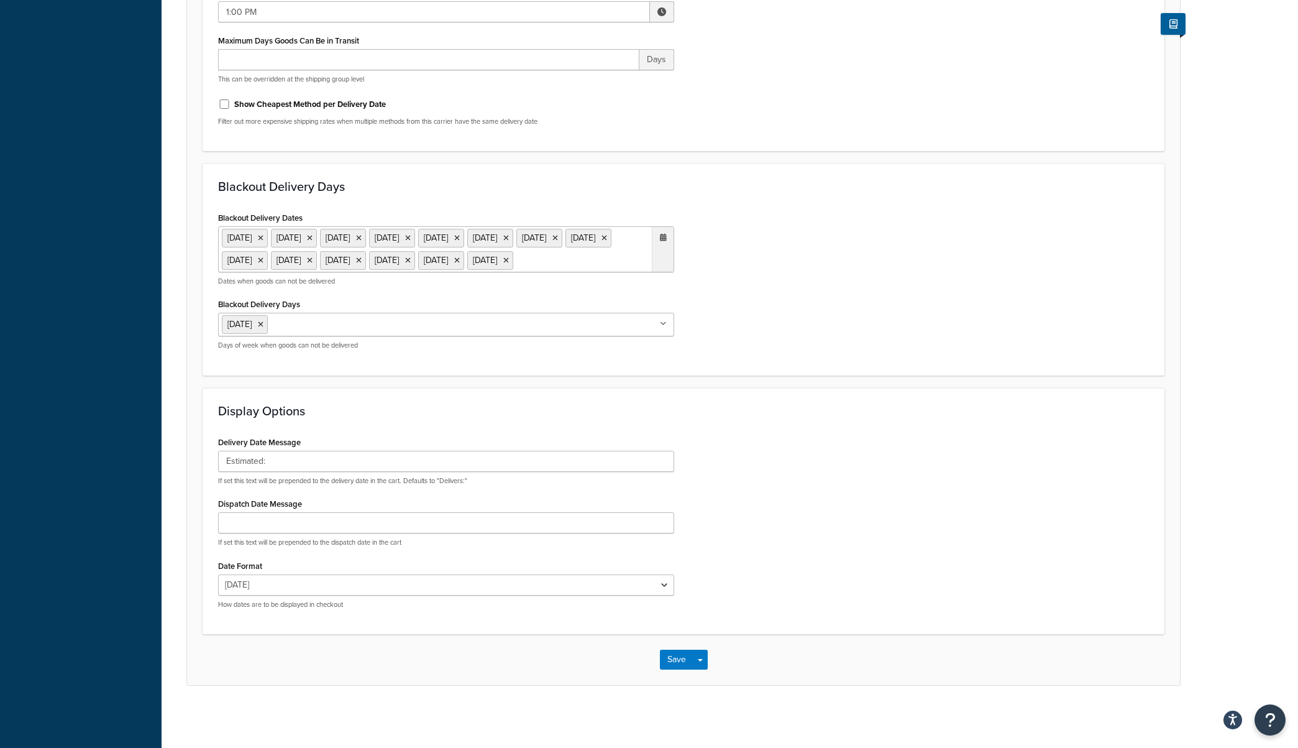
scroll to position [446, 0]
type input "2"
click at [679, 662] on button "Save" at bounding box center [677, 659] width 34 height 20
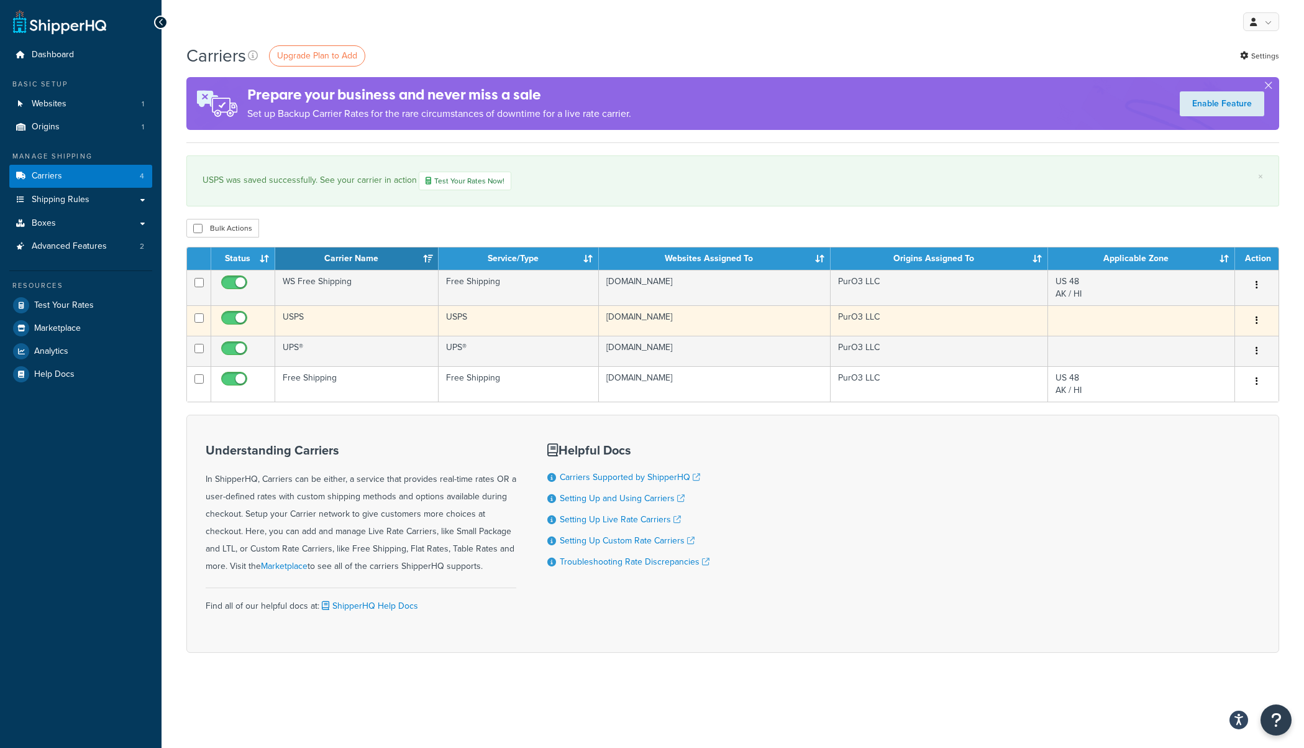
click at [321, 321] on td "USPS" at bounding box center [356, 320] width 163 height 30
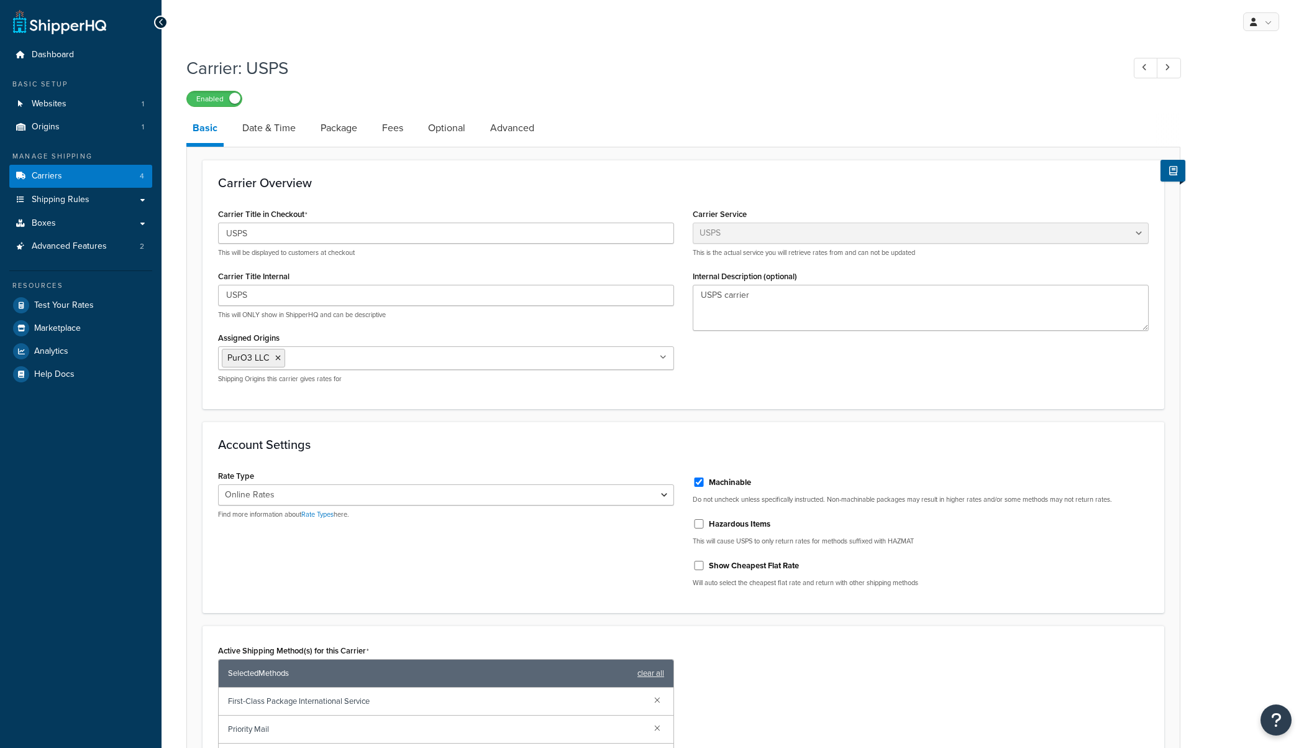
select select "usps"
select select "ONLINE"
click at [268, 127] on link "Date & Time" at bounding box center [269, 128] width 66 height 30
select select "MEd"
